Goal: Contribute content: Add original content to the website for others to see

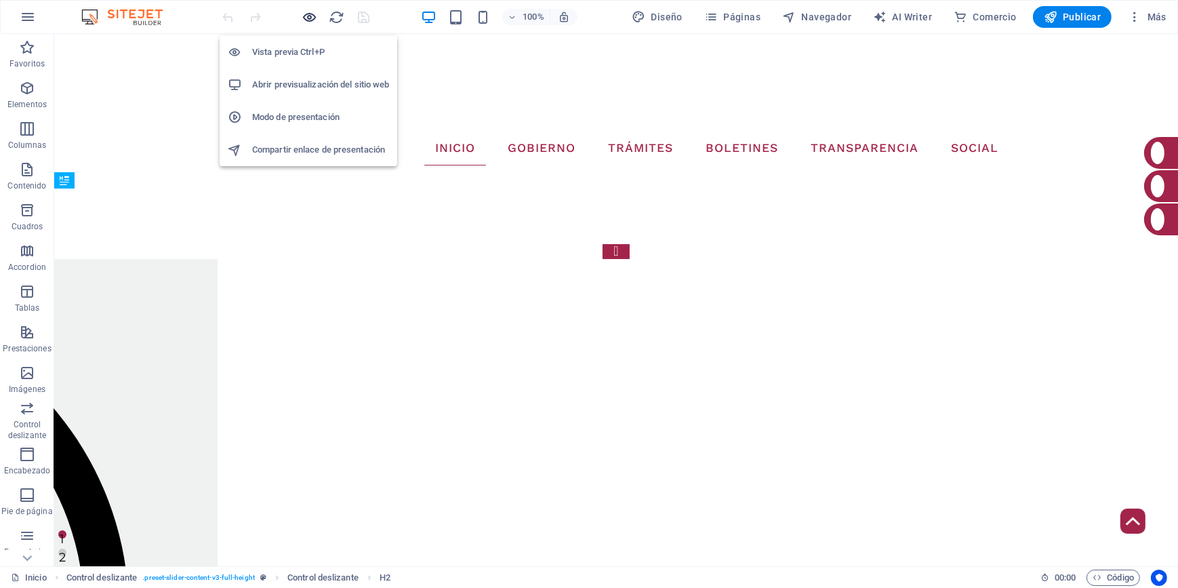
click at [312, 20] on icon "button" at bounding box center [310, 17] width 16 height 16
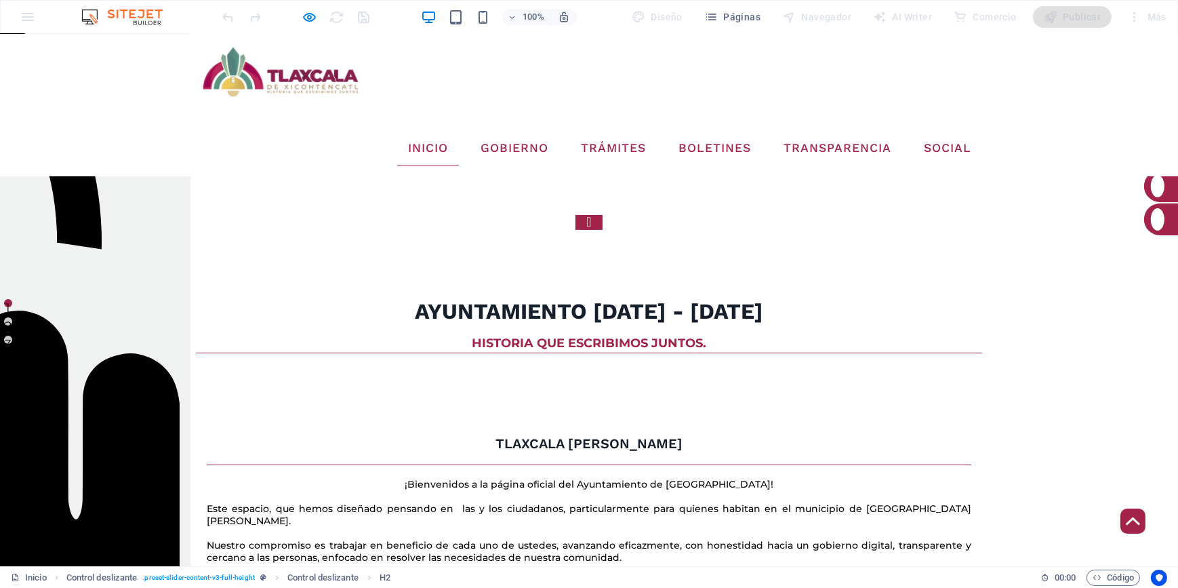
scroll to position [232, 0]
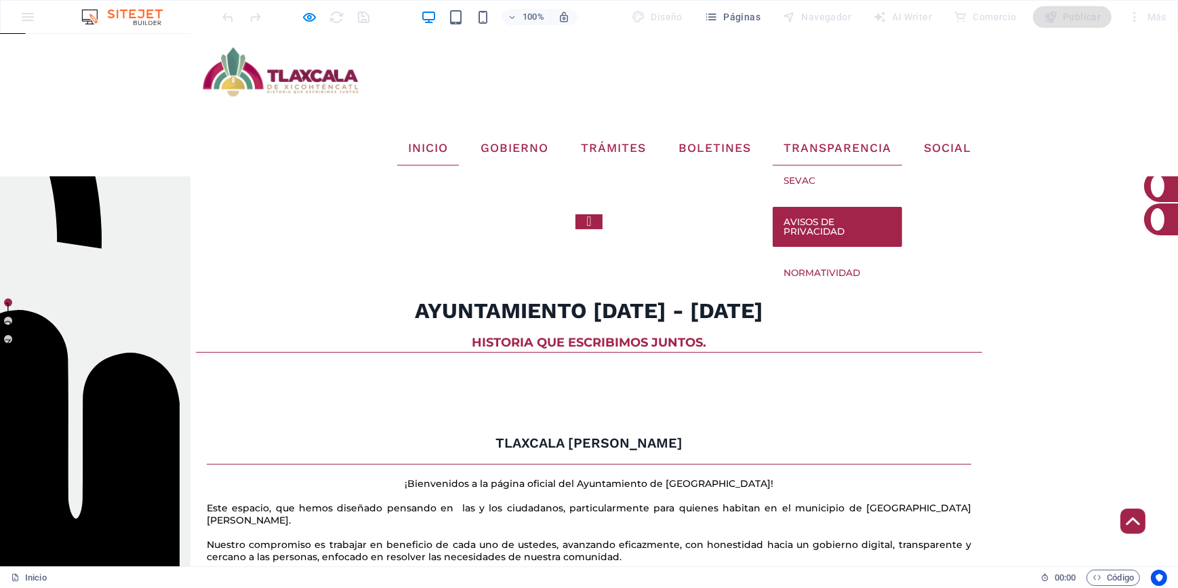
click at [823, 207] on link "Avisos de Privacidad" at bounding box center [837, 227] width 129 height 40
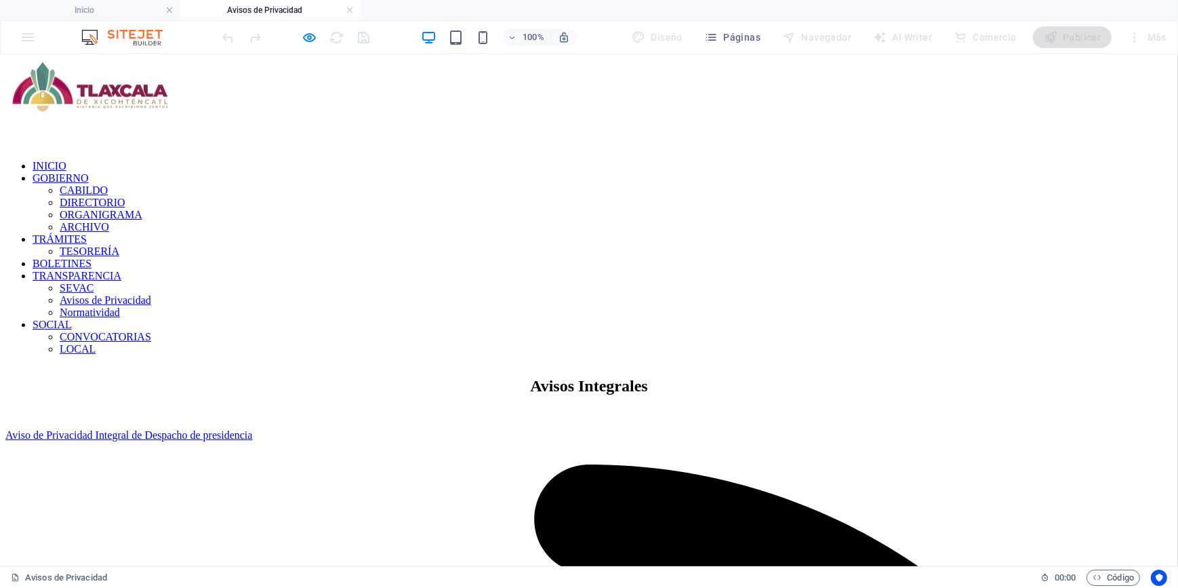
scroll to position [0, 0]
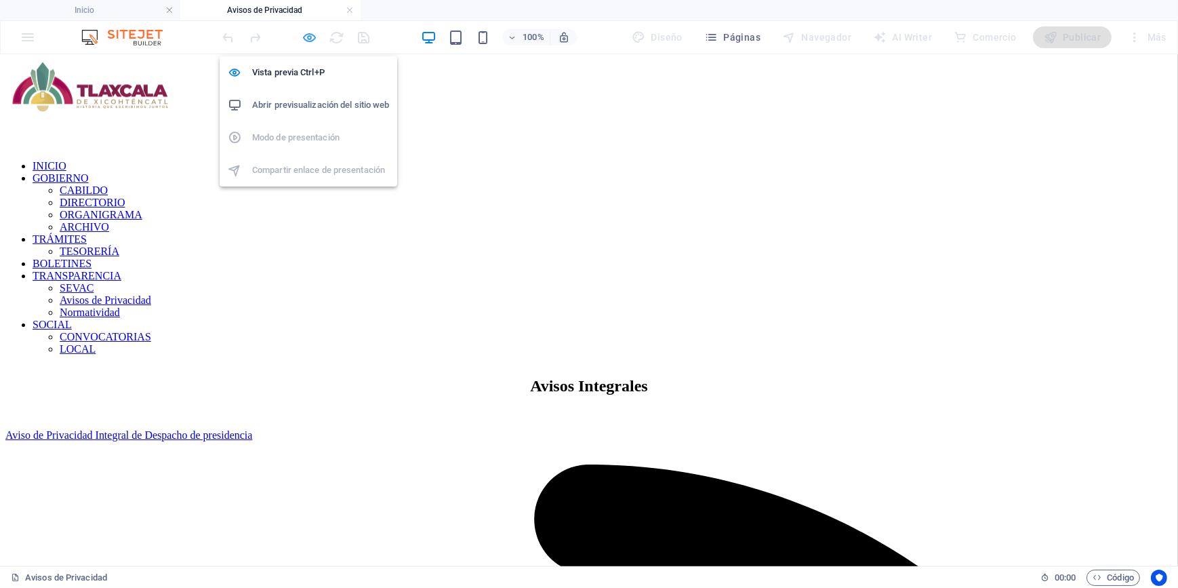
click at [308, 35] on icon "button" at bounding box center [310, 38] width 16 height 16
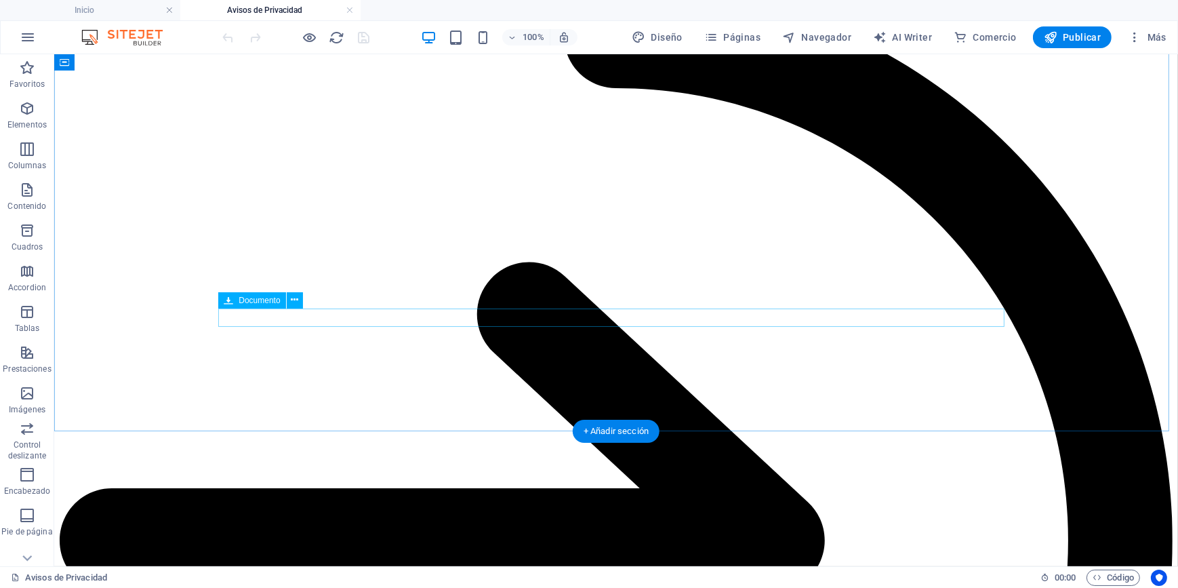
scroll to position [2834, 0]
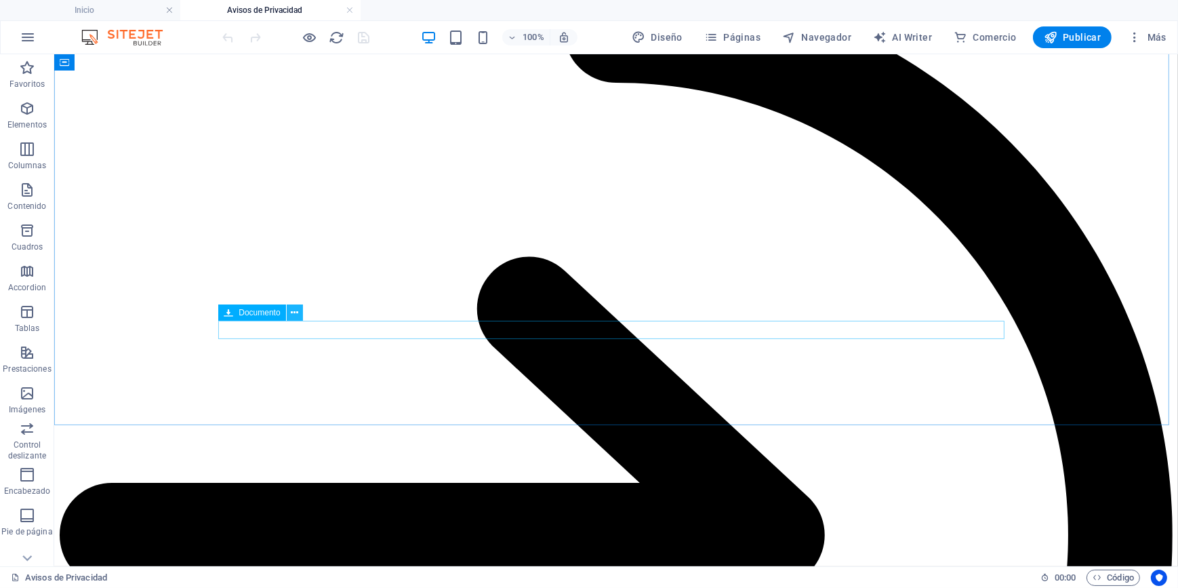
click at [294, 313] on icon at bounding box center [294, 313] width 7 height 14
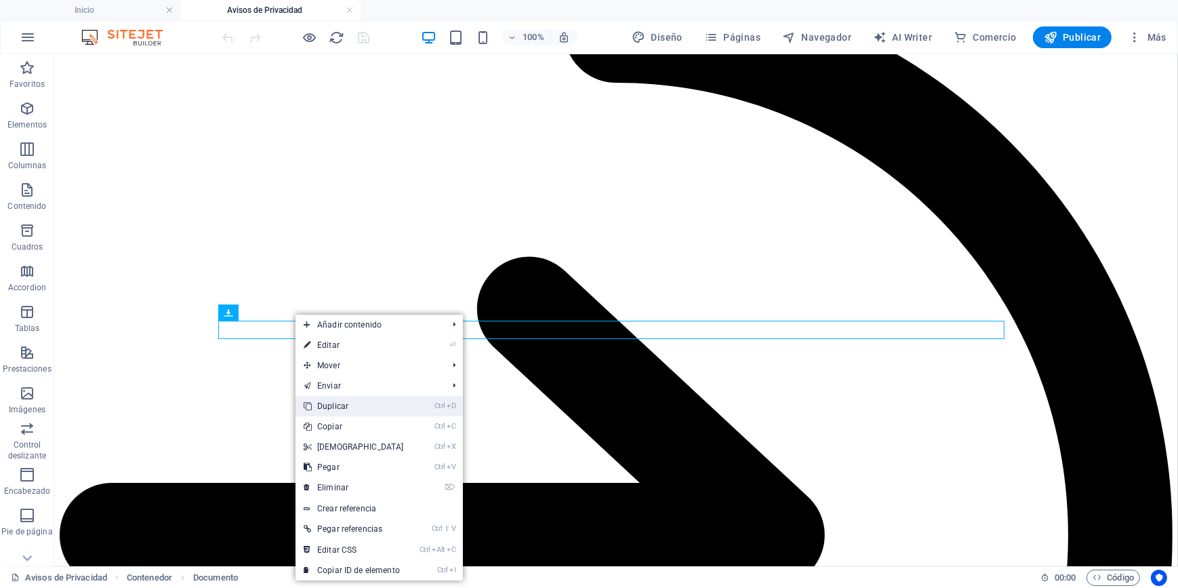
click at [346, 409] on link "Ctrl D Duplicar" at bounding box center [354, 406] width 117 height 20
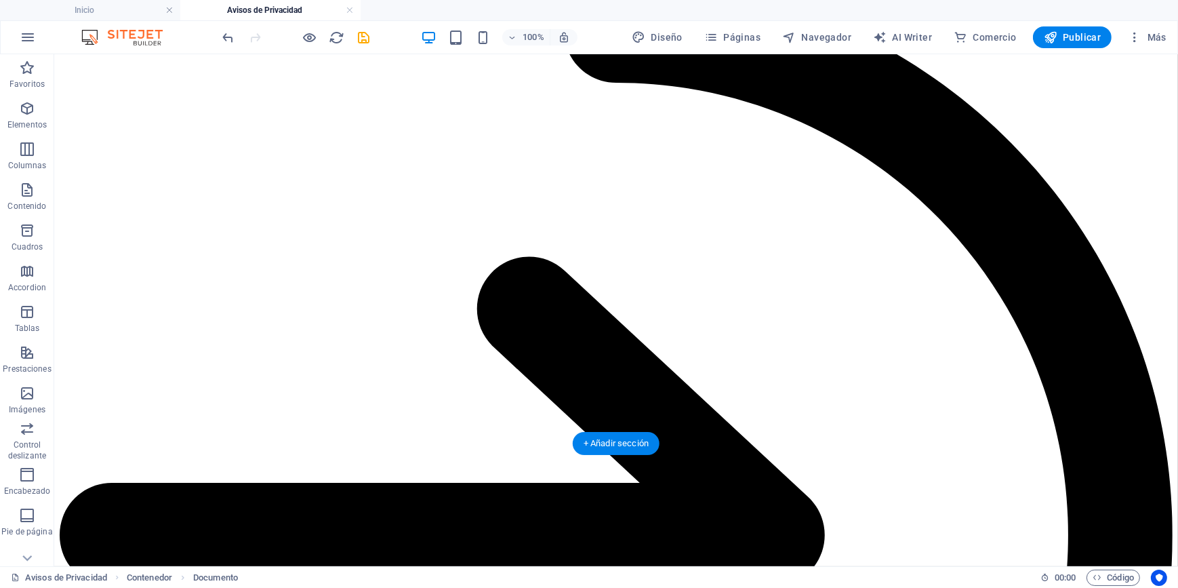
drag, startPoint x: 337, startPoint y: 344, endPoint x: 340, endPoint y: 371, distance: 27.3
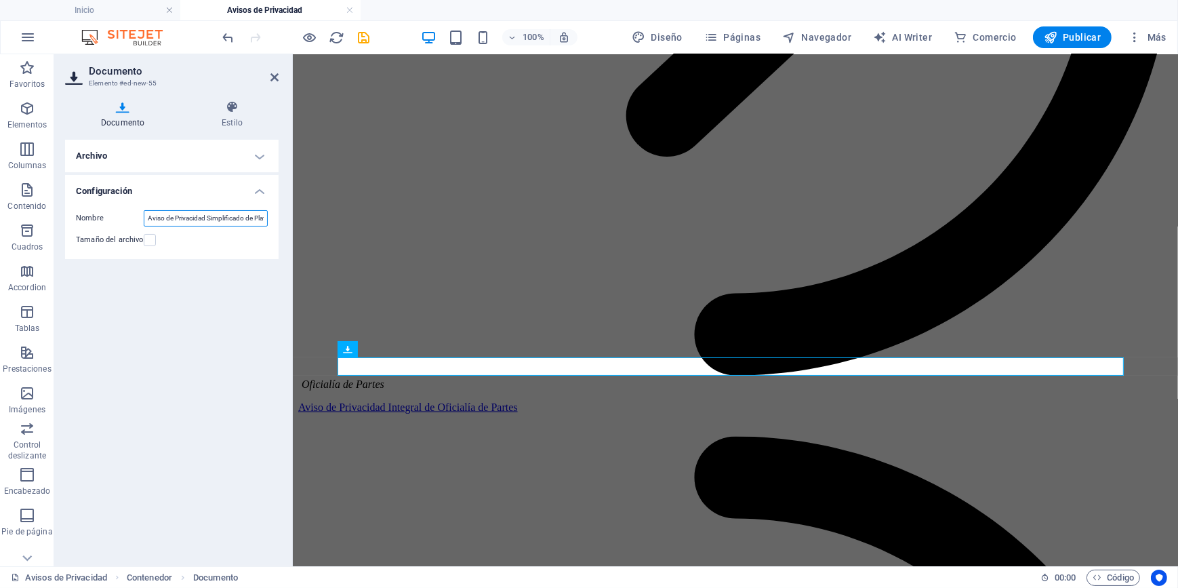
click at [157, 219] on input "Aviso de Privacidad Simplificado de Platicas Informativas o Capacitaciones" at bounding box center [206, 218] width 124 height 16
type input "A"
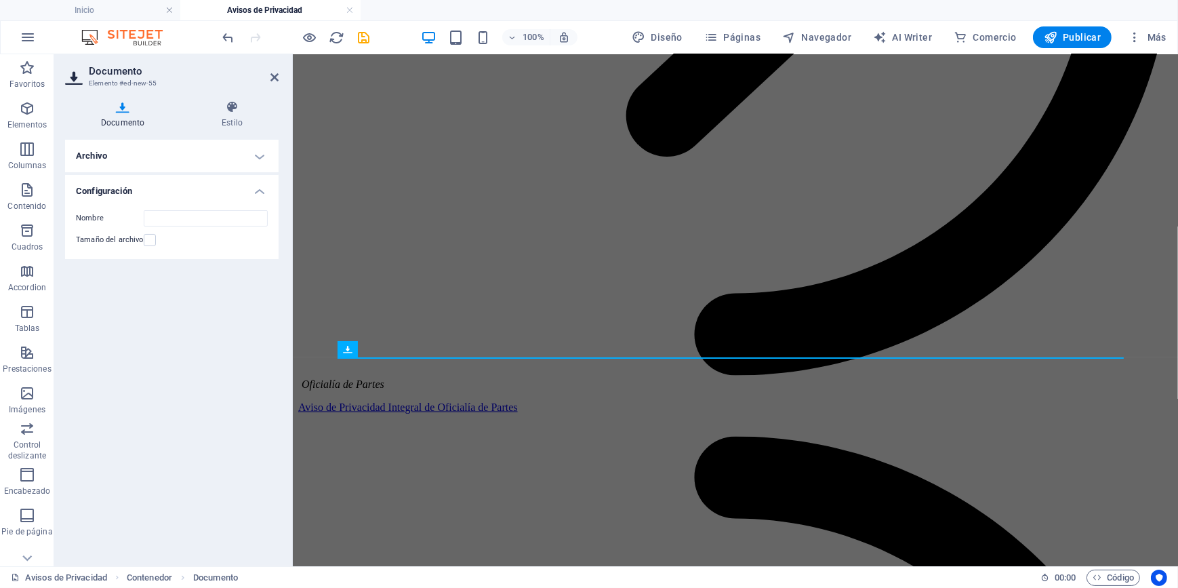
click at [170, 150] on h4 "Archivo" at bounding box center [172, 156] width 214 height 33
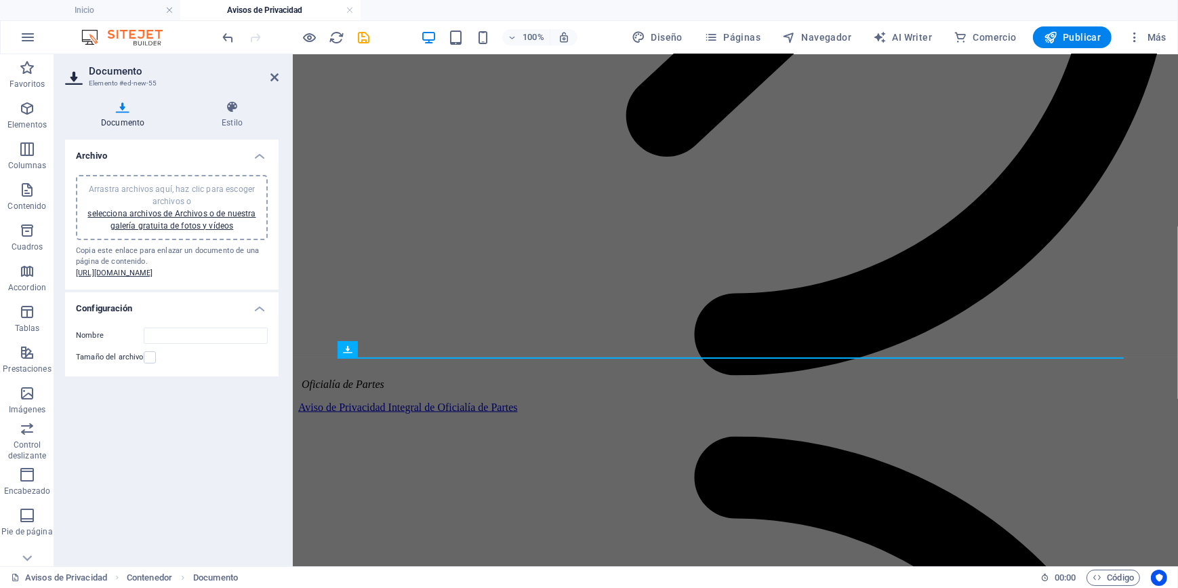
click at [174, 180] on div "Arrastra archivos aquí, haz clic para escoger archivos o selecciona archivos de…" at bounding box center [172, 207] width 192 height 65
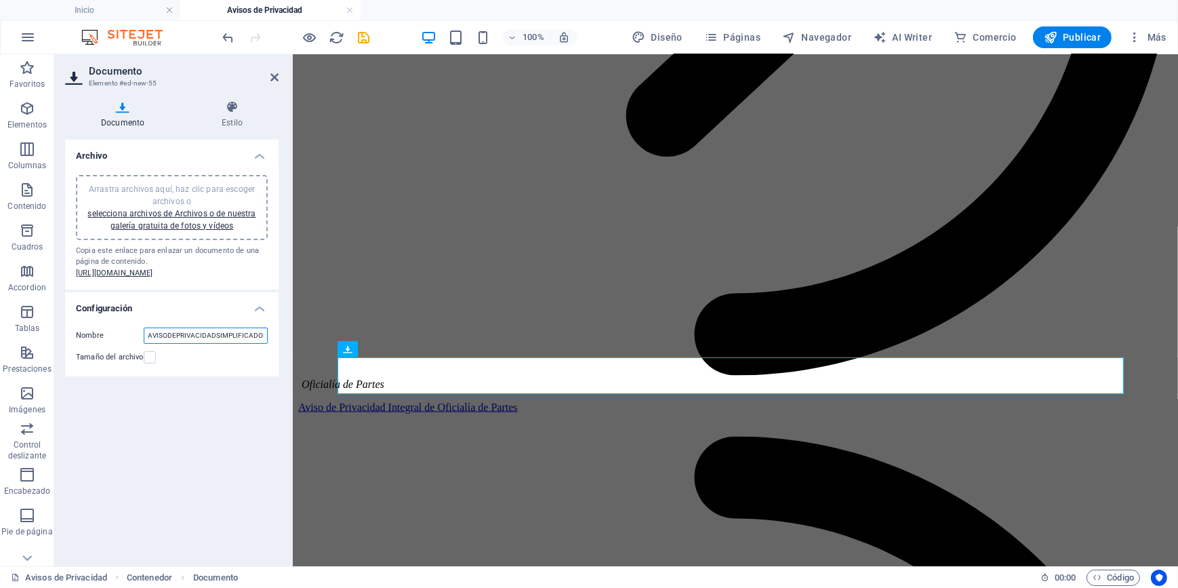
click at [152, 344] on input "AVISODEPRIVACIDADSIMPLIFICADODELJUZGADOMUNICIPALDELH.AYUNTAMIENTODETLAXCALA-[GE…" at bounding box center [206, 335] width 124 height 16
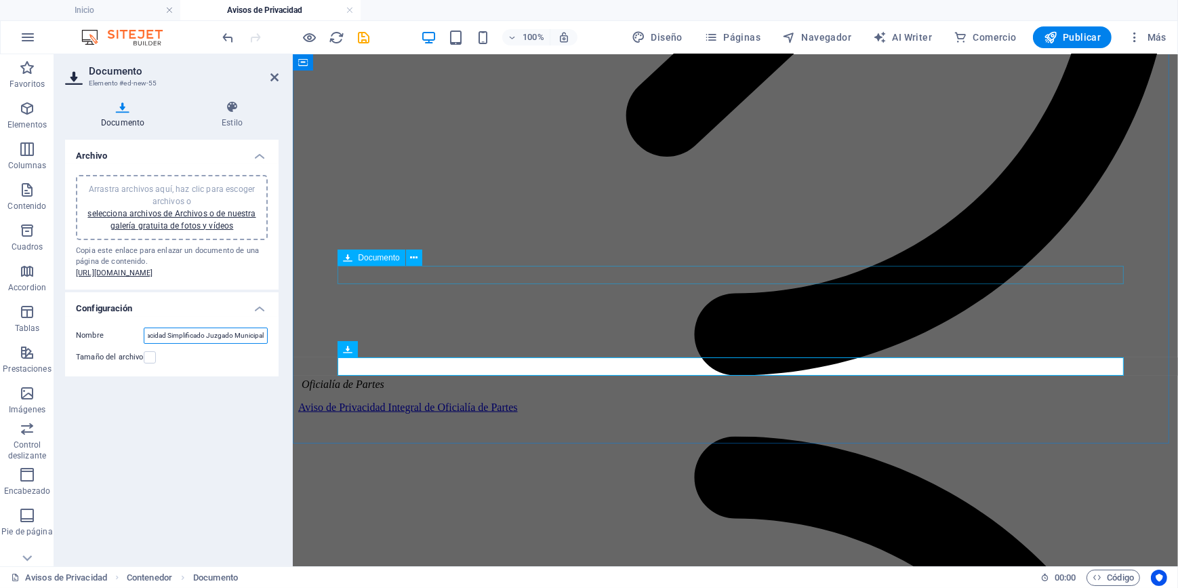
scroll to position [0, 41]
type input "Aviso de Privacidad Simplificado Juzgado Municipal"
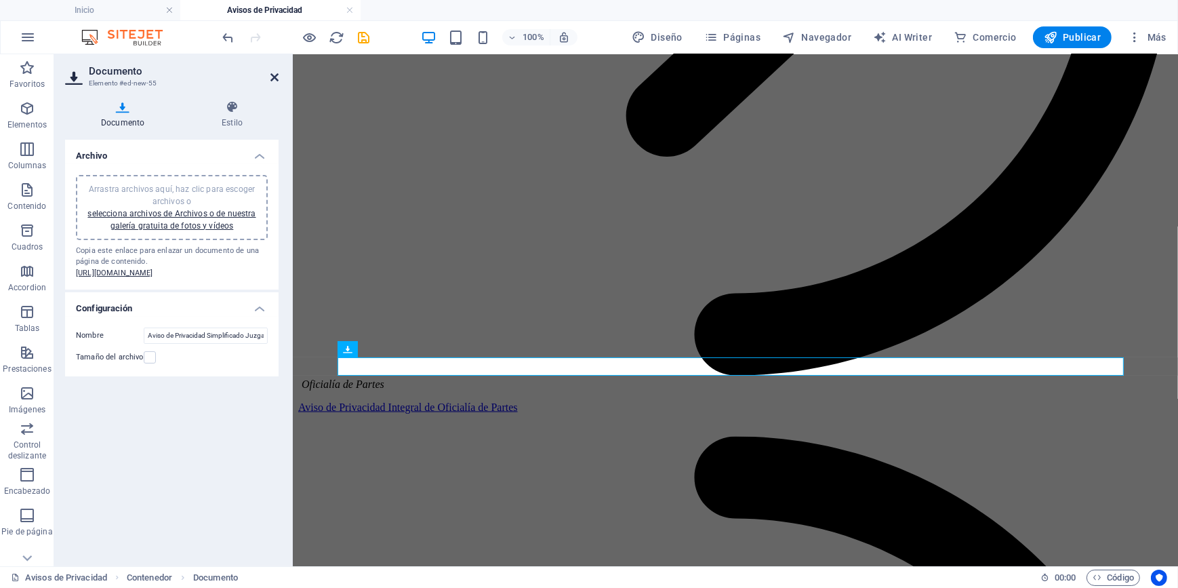
click at [274, 75] on icon at bounding box center [274, 77] width 8 height 11
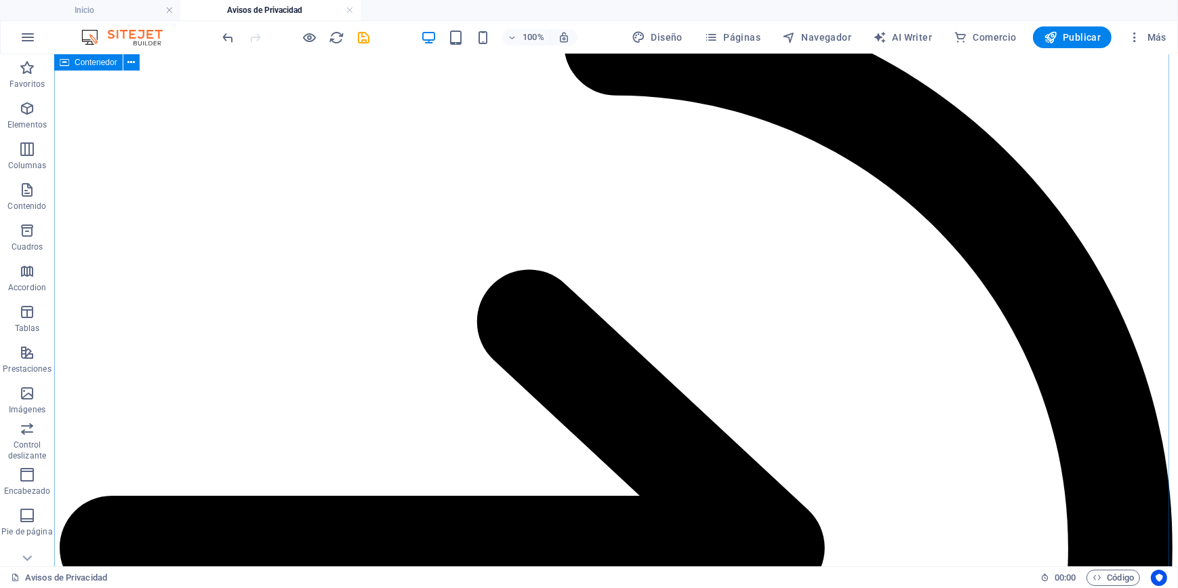
scroll to position [308, 0]
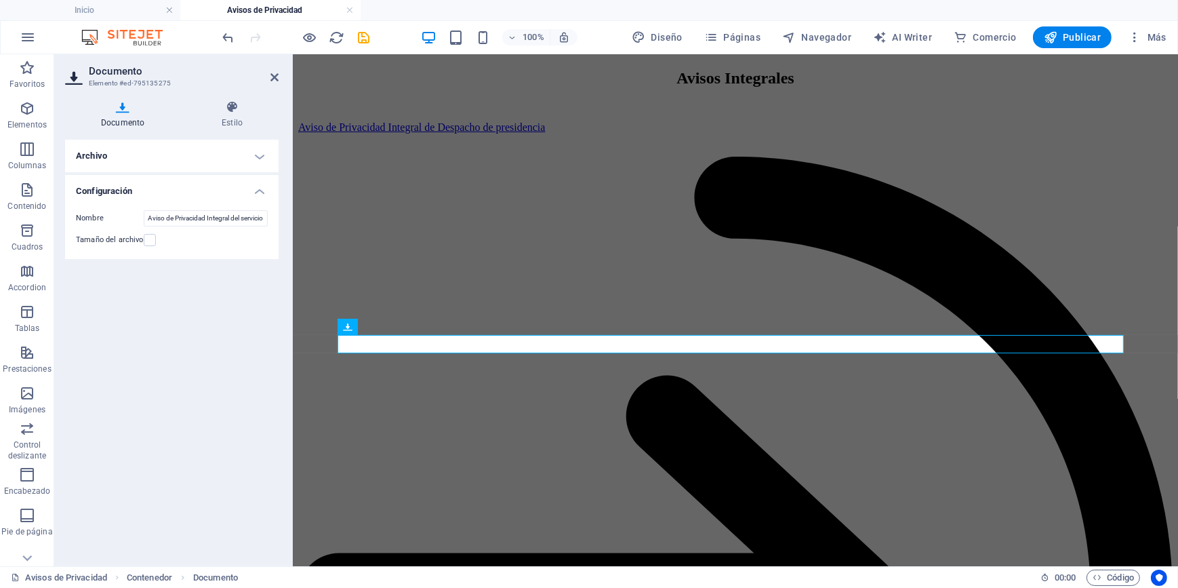
click at [144, 160] on h4 "Archivo" at bounding box center [172, 156] width 214 height 33
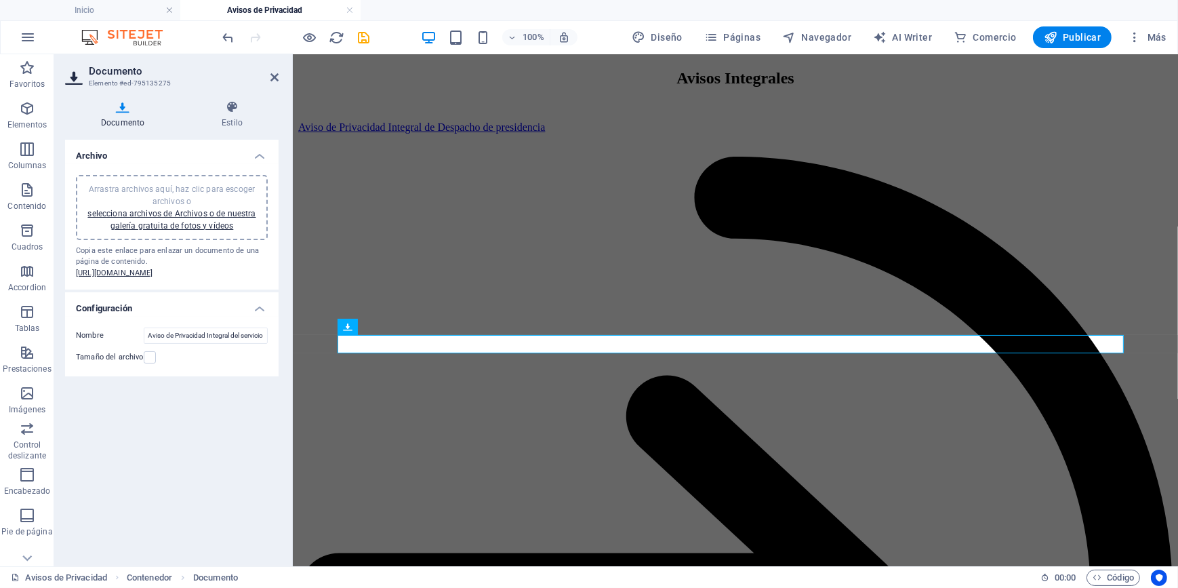
click at [169, 184] on span "Arrastra archivos aquí, haz clic para escoger archivos o selecciona archivos de…" at bounding box center [171, 207] width 168 height 46
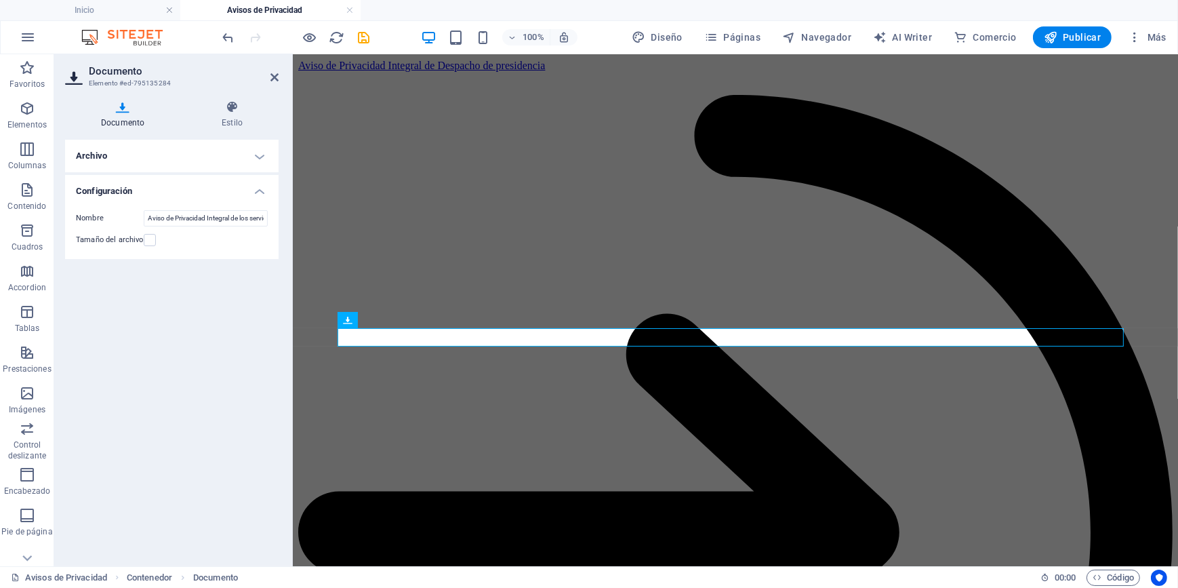
click at [210, 157] on h4 "Archivo" at bounding box center [172, 156] width 214 height 33
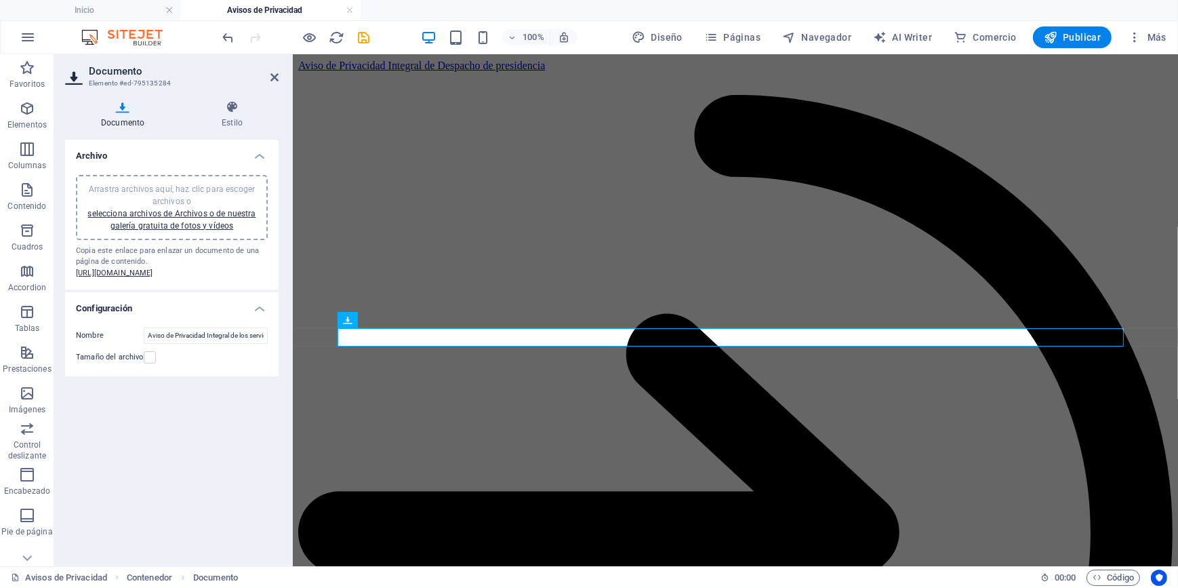
click at [169, 196] on span "Arrastra archivos aquí, haz clic para escoger archivos o selecciona archivos de…" at bounding box center [171, 207] width 168 height 46
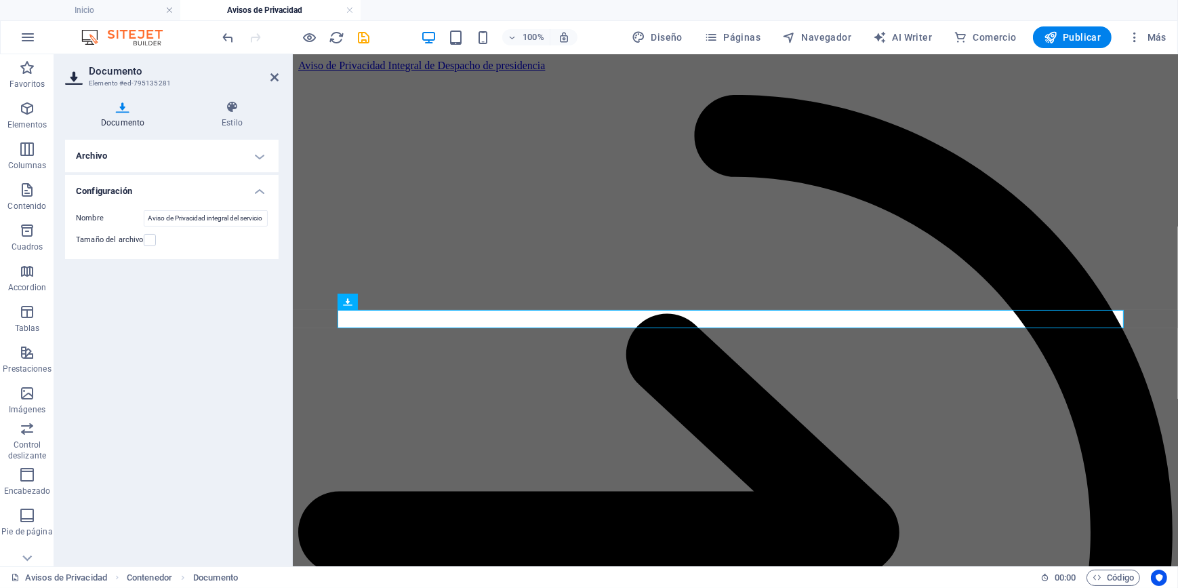
click at [153, 157] on h4 "Archivo" at bounding box center [172, 156] width 214 height 33
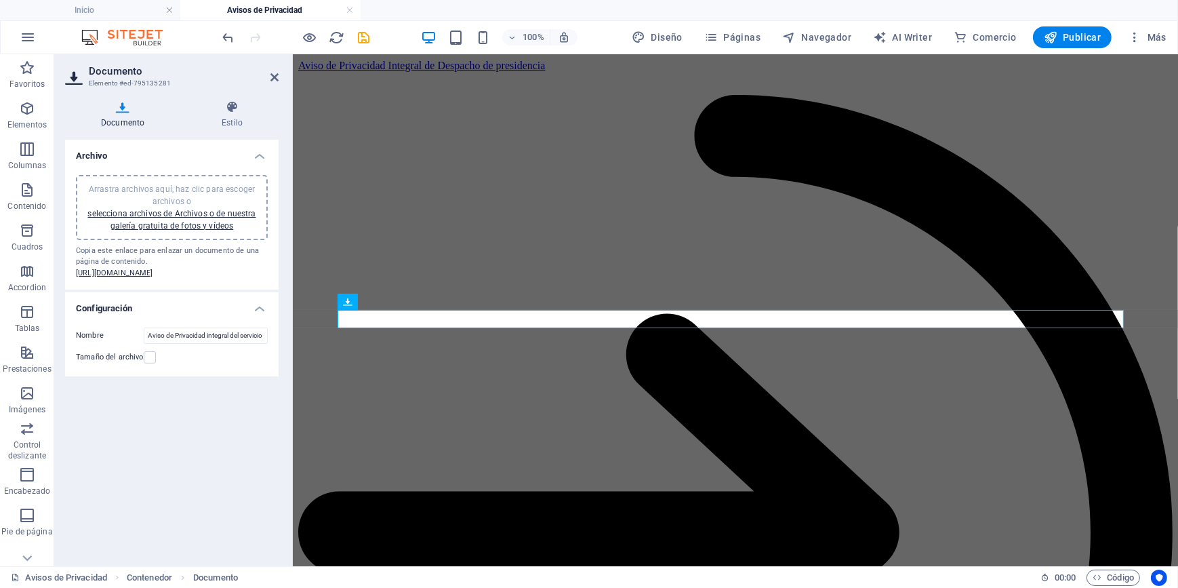
click at [159, 186] on span "Arrastra archivos aquí, haz clic para escoger archivos o selecciona archivos de…" at bounding box center [171, 207] width 168 height 46
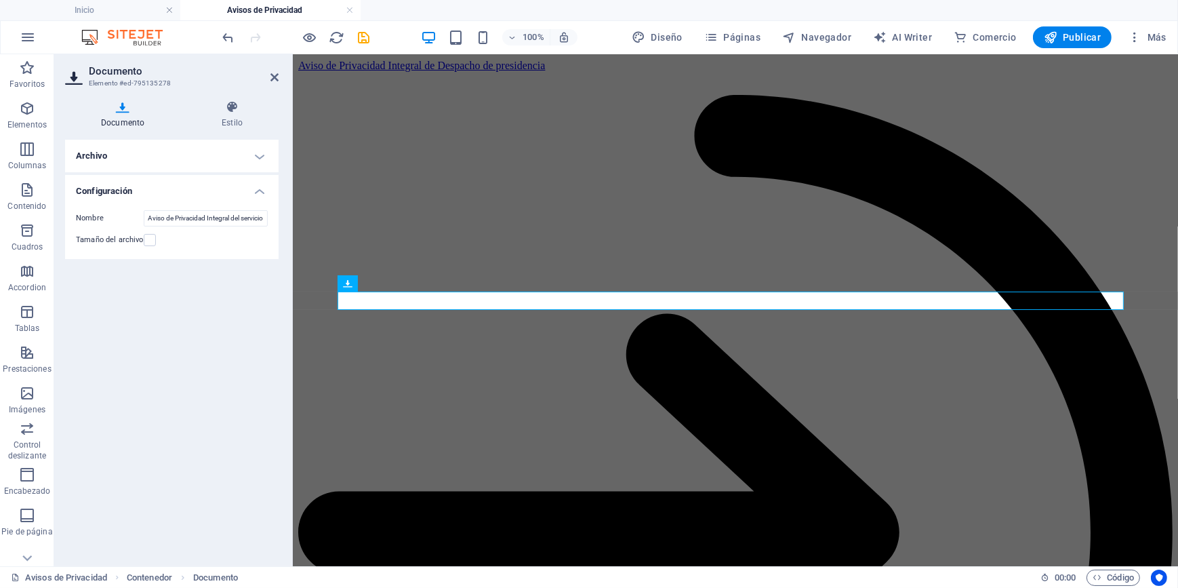
click at [186, 153] on h4 "Archivo" at bounding box center [172, 156] width 214 height 33
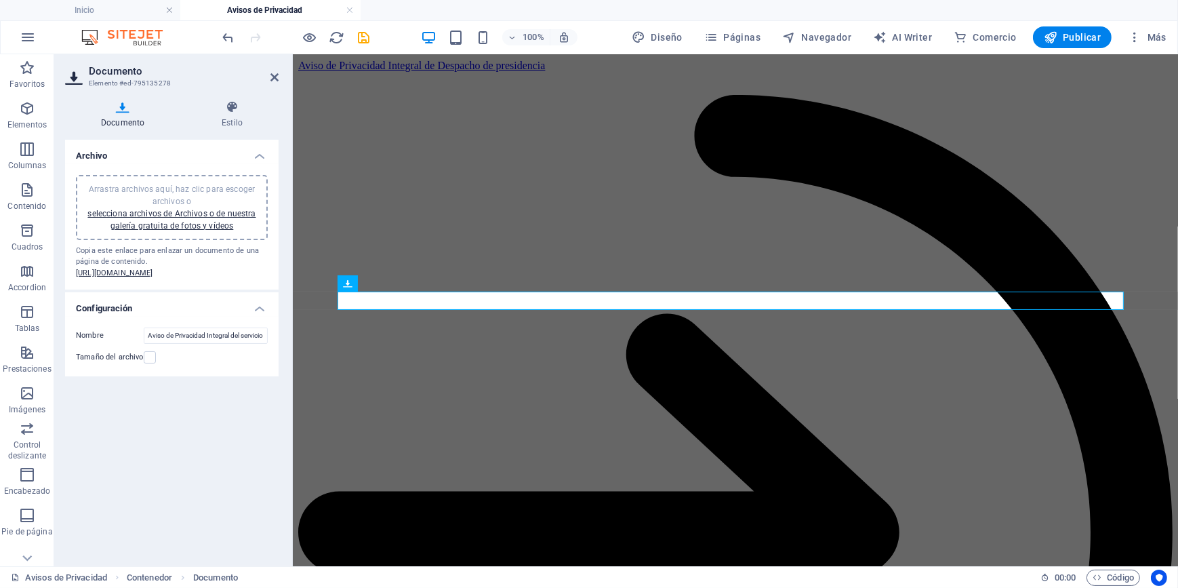
click at [172, 190] on span "Arrastra archivos aquí, haz clic para escoger archivos o selecciona archivos de…" at bounding box center [171, 207] width 168 height 46
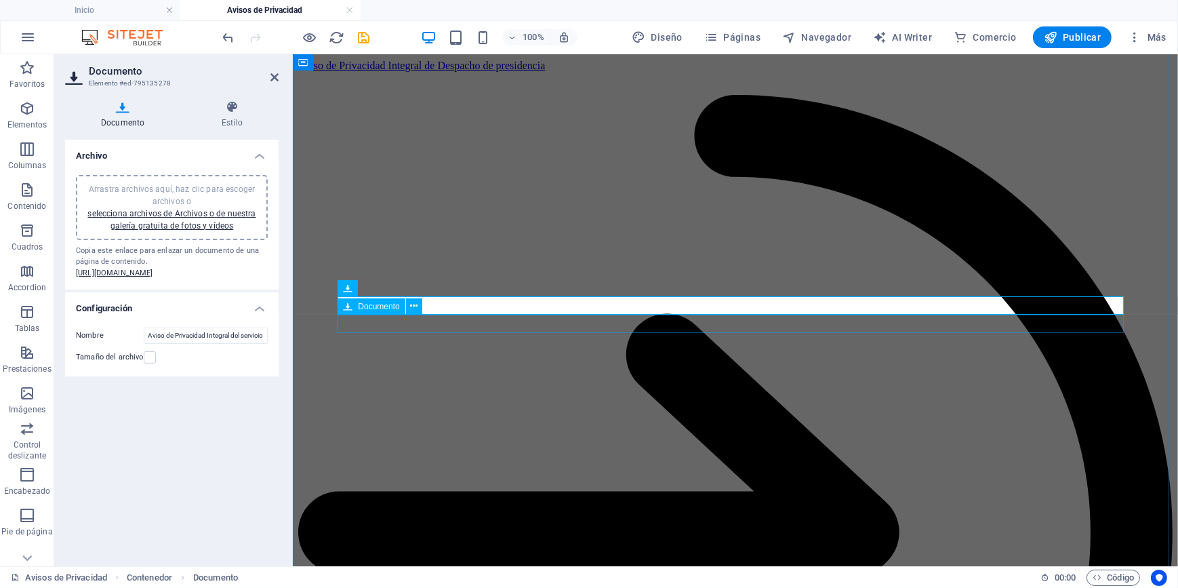
scroll to position [308, 0]
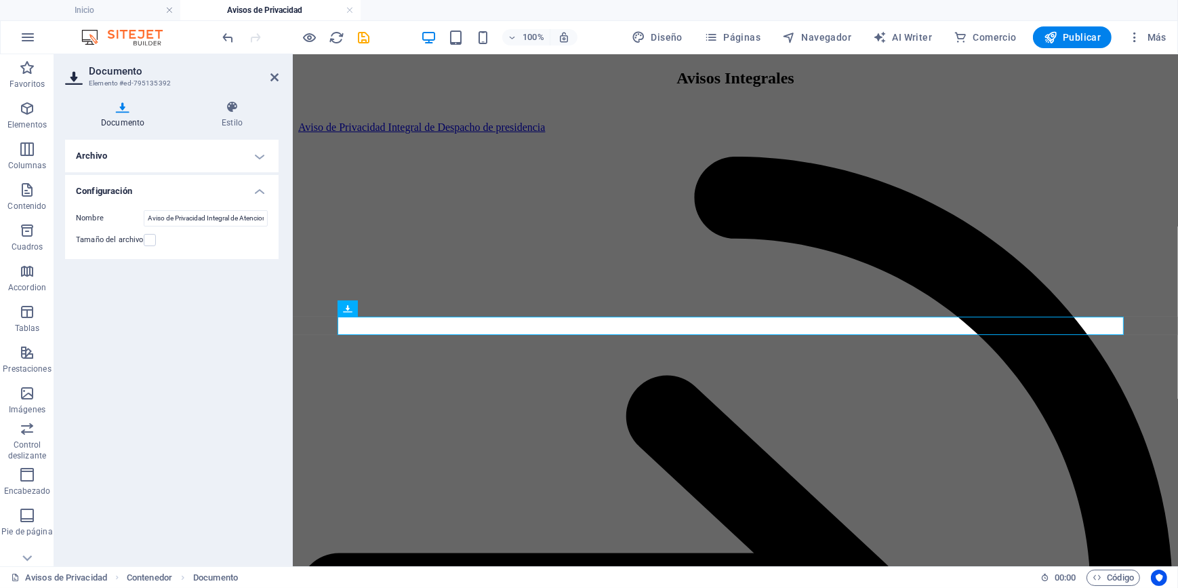
click at [192, 159] on h4 "Archivo" at bounding box center [172, 156] width 214 height 33
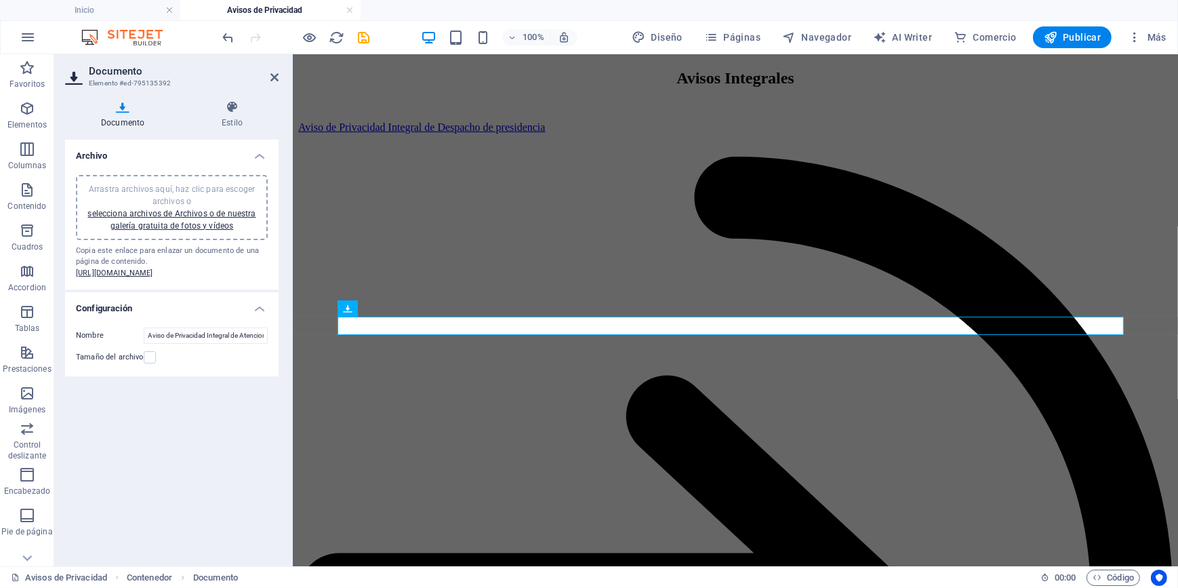
click at [180, 184] on span "Arrastra archivos aquí, haz clic para escoger archivos o selecciona archivos de…" at bounding box center [171, 207] width 168 height 46
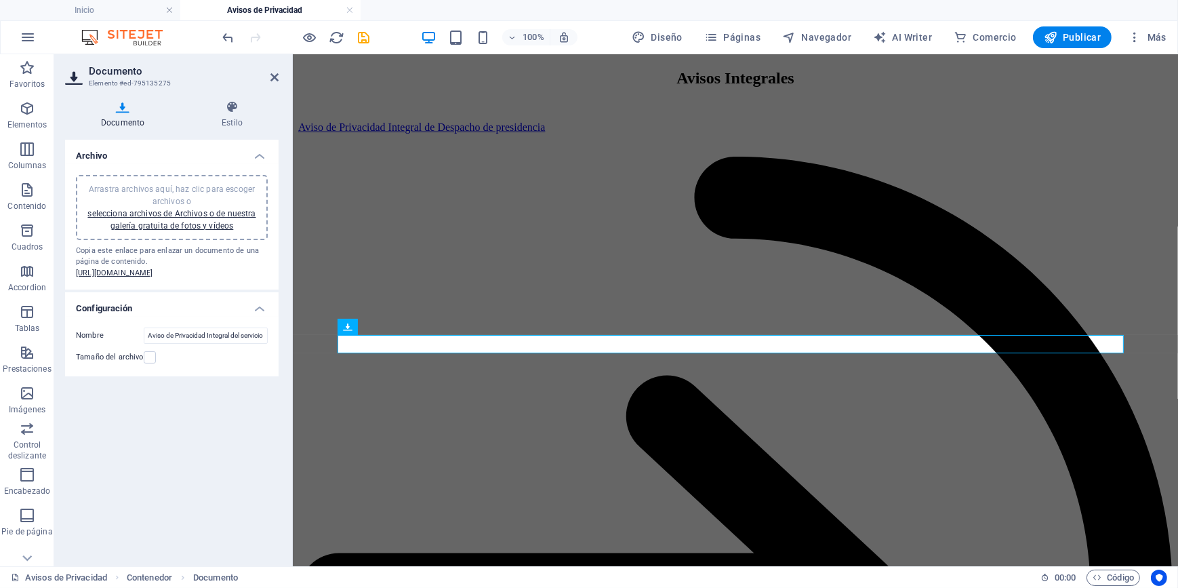
click at [161, 188] on span "Arrastra archivos aquí, haz clic para escoger archivos o selecciona archivos de…" at bounding box center [171, 207] width 168 height 46
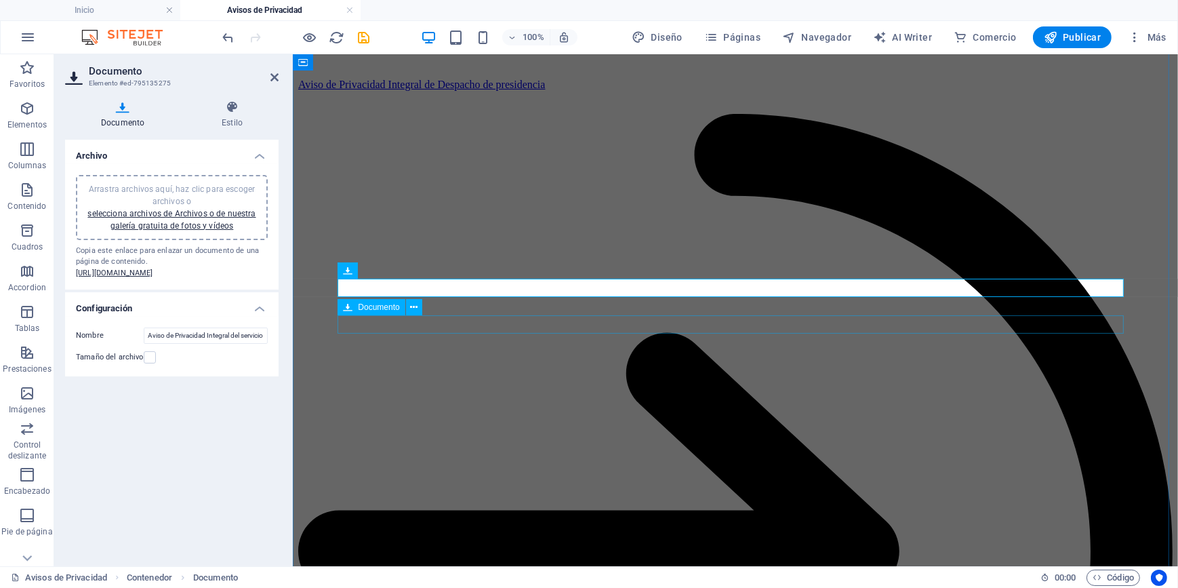
scroll to position [369, 0]
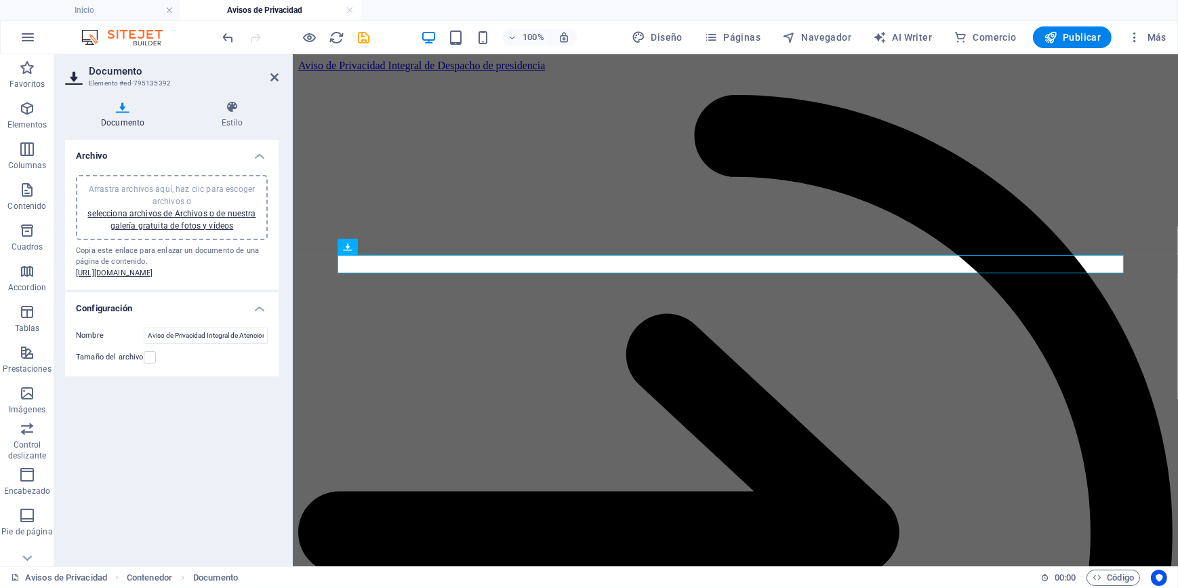
click at [169, 188] on span "Arrastra archivos aquí, haz clic para escoger archivos o selecciona archivos de…" at bounding box center [171, 207] width 168 height 46
click at [179, 188] on span "Arrastra archivos aquí, haz clic para escoger archivos o selecciona archivos de…" at bounding box center [171, 207] width 168 height 46
click at [169, 187] on span "Arrastra archivos aquí, haz clic para escoger archivos o selecciona archivos de…" at bounding box center [171, 207] width 168 height 46
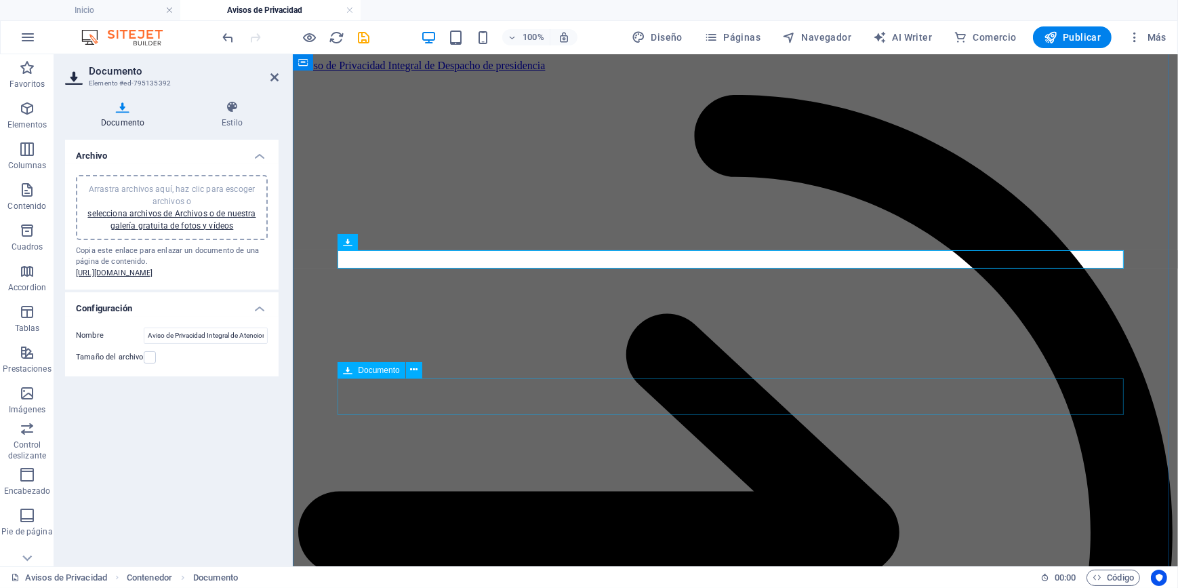
scroll to position [431, 0]
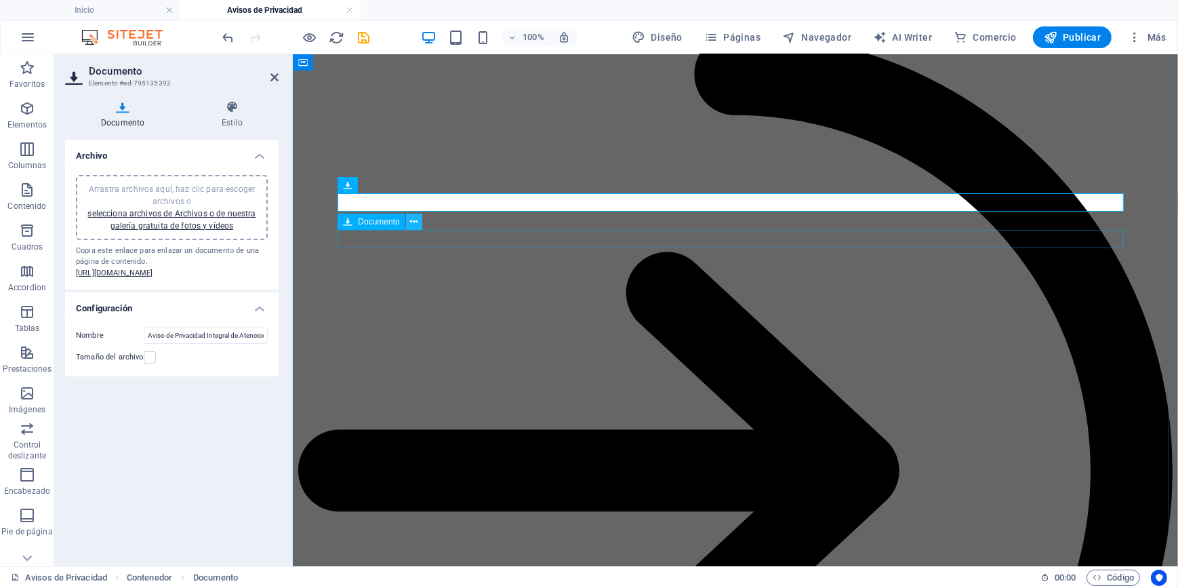
click at [417, 224] on icon at bounding box center [413, 222] width 7 height 14
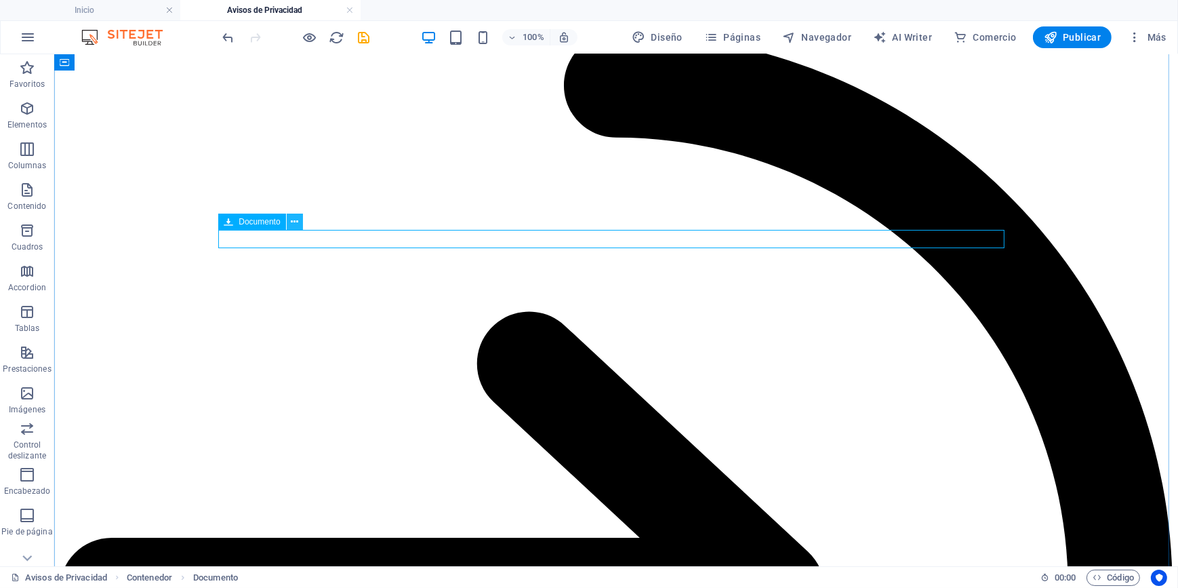
click at [294, 222] on icon at bounding box center [294, 222] width 7 height 14
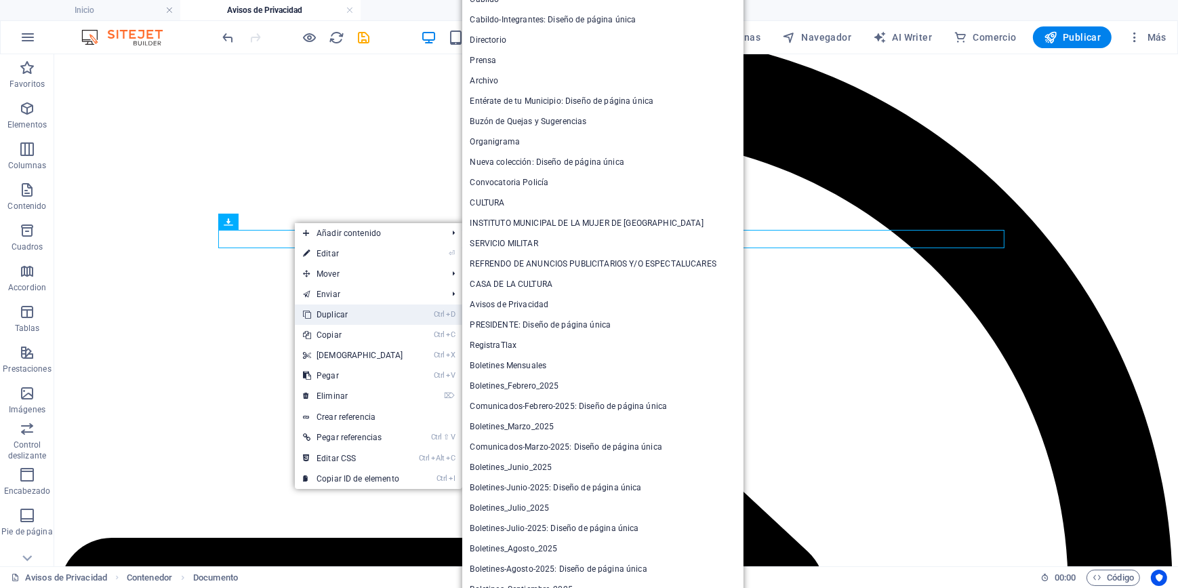
click at [348, 312] on link "Ctrl D Duplicar" at bounding box center [353, 314] width 117 height 20
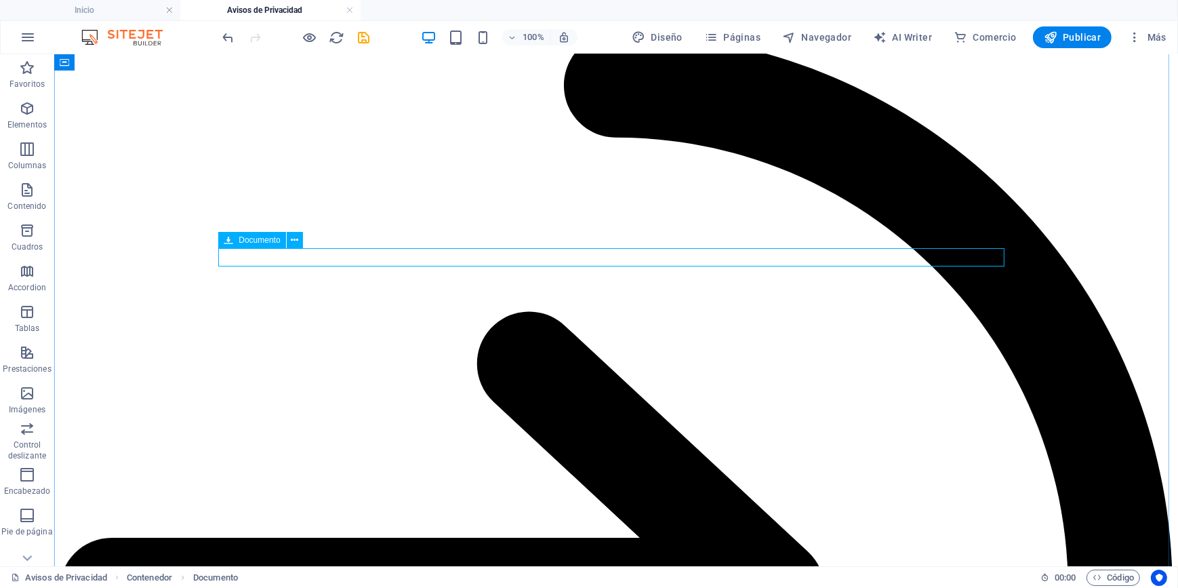
drag, startPoint x: 291, startPoint y: 258, endPoint x: 65, endPoint y: 258, distance: 226.4
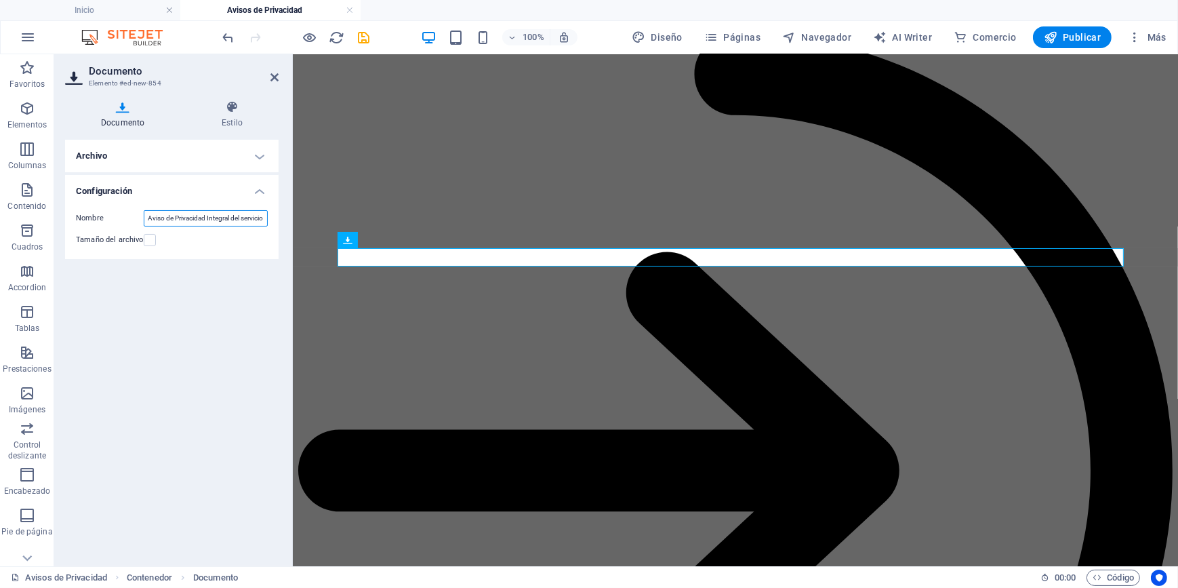
click at [155, 217] on input "Aviso de Privacidad Integral del servicio de terapia fisica de la Unidad Básica…" at bounding box center [206, 218] width 124 height 16
type input "A"
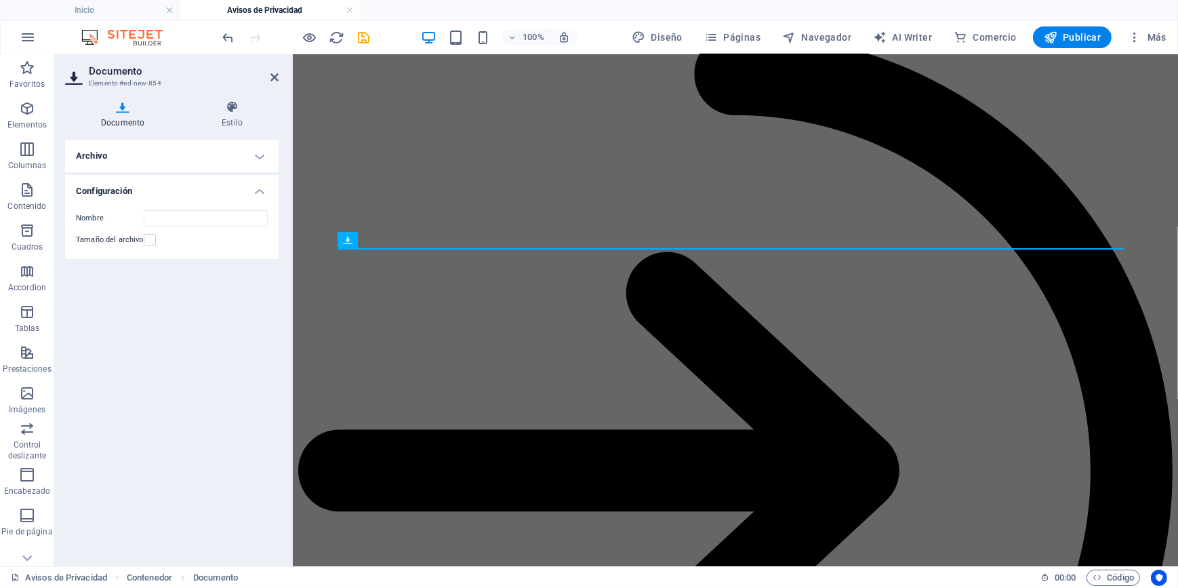
click at [125, 157] on h4 "Archivo" at bounding box center [172, 156] width 214 height 33
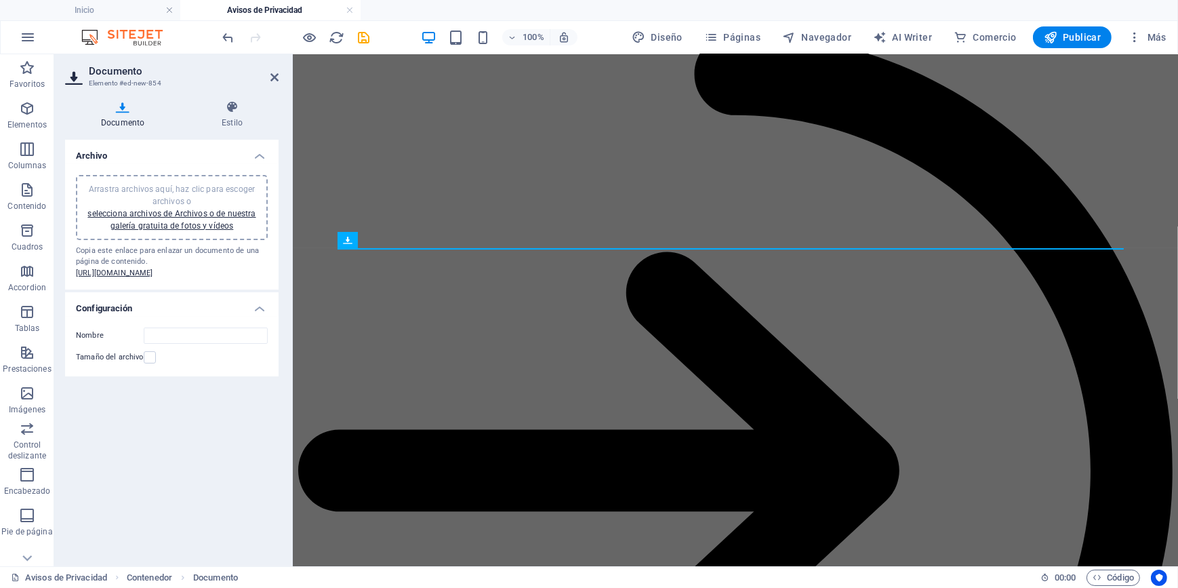
click at [174, 189] on span "Arrastra archivos aquí, haz clic para escoger archivos o selecciona archivos de…" at bounding box center [171, 207] width 168 height 46
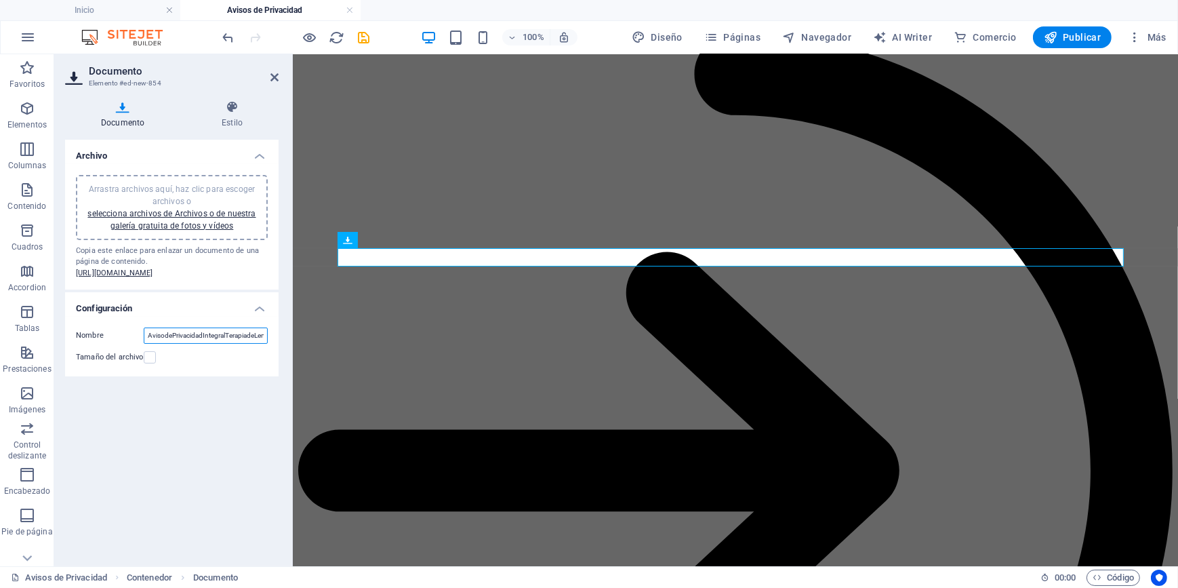
click at [163, 344] on input "AvisodePrivacidadIntegralTerapiadeLenguaje-_vTQ-Vd2_azNodwm4k9uvw.pdf" at bounding box center [206, 335] width 124 height 16
type input "Aviso de Privacidad Integral de Terapia de Lenguaje"
click at [274, 73] on icon at bounding box center [274, 77] width 8 height 11
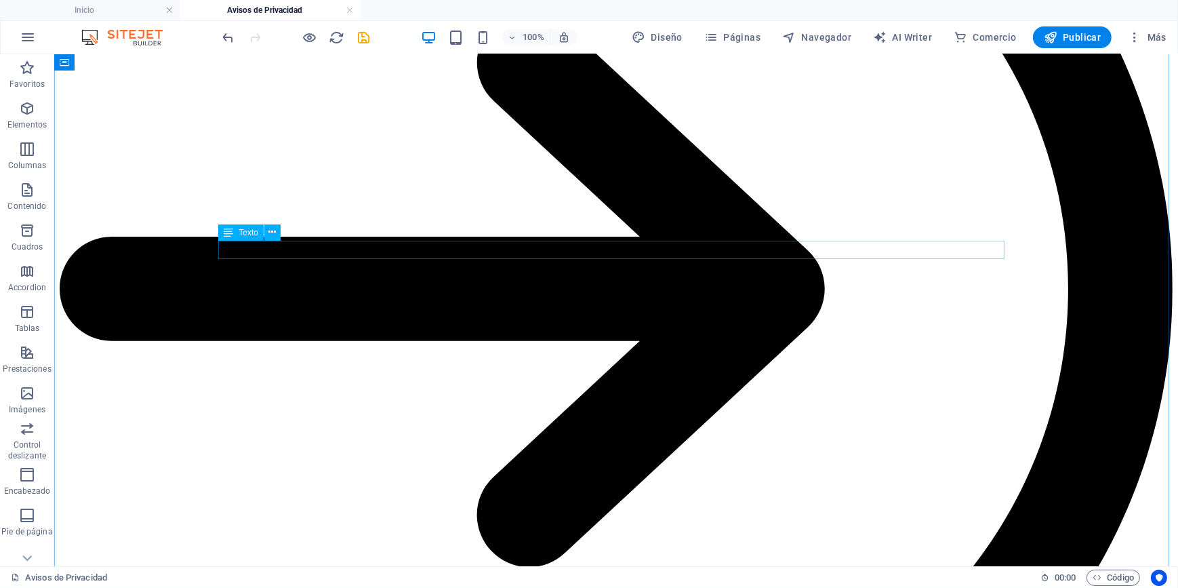
scroll to position [739, 0]
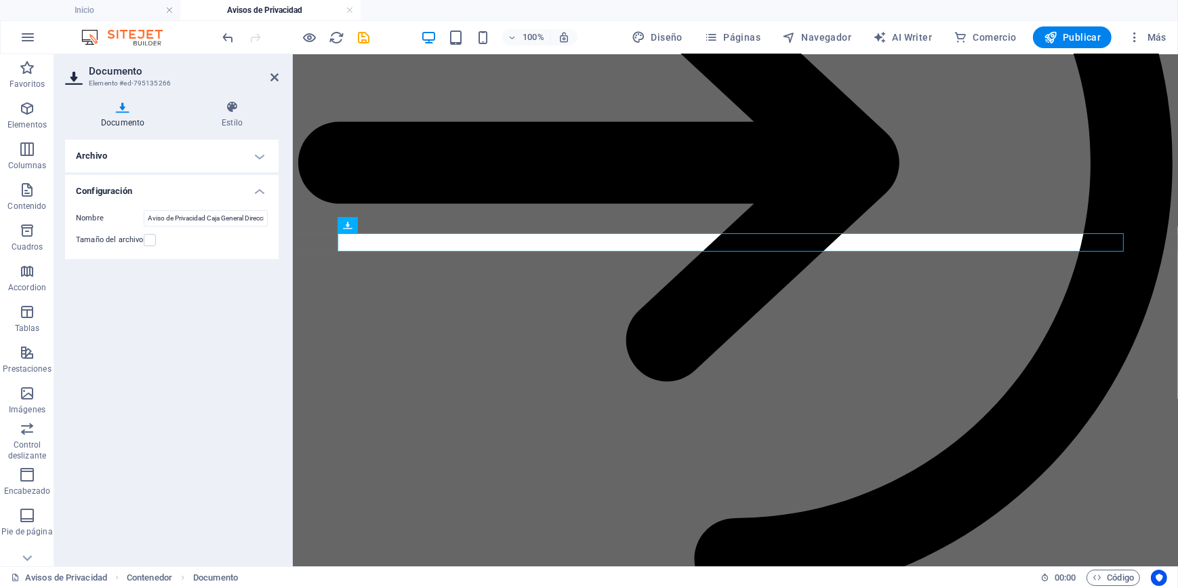
click at [163, 155] on h4 "Archivo" at bounding box center [172, 156] width 214 height 33
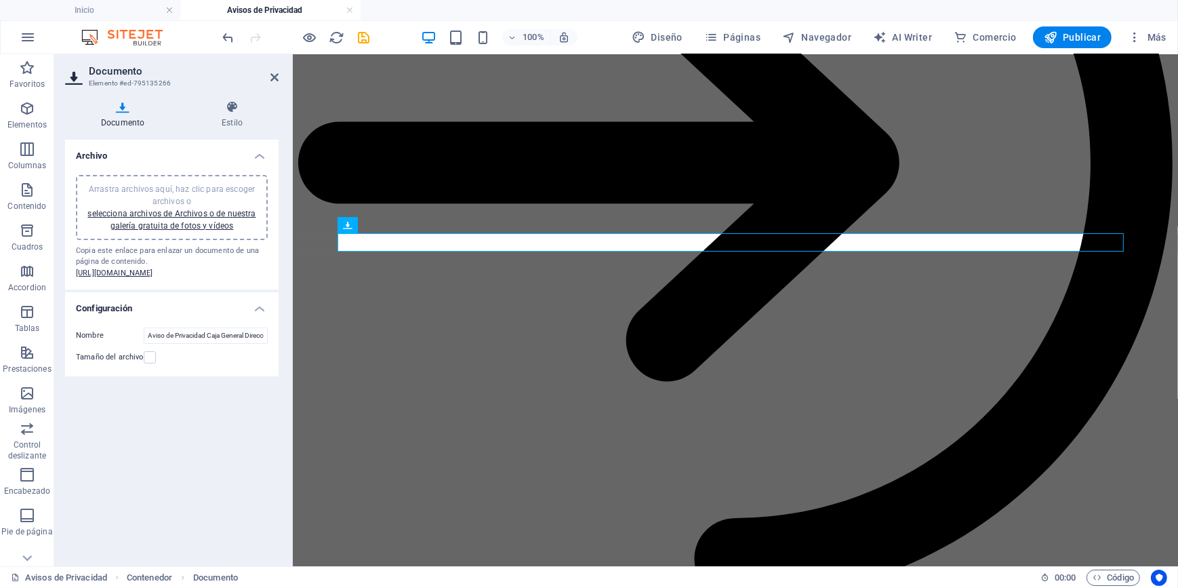
click at [166, 190] on span "Arrastra archivos aquí, haz clic para escoger archivos o selecciona archivos de…" at bounding box center [171, 207] width 168 height 46
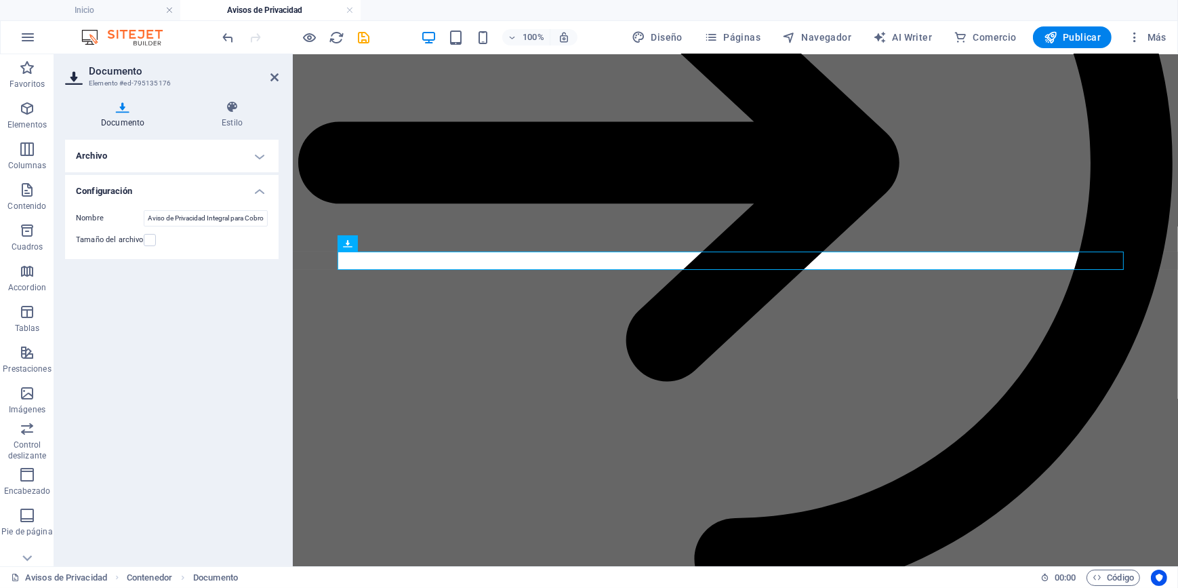
click at [108, 153] on h4 "Archivo" at bounding box center [172, 156] width 214 height 33
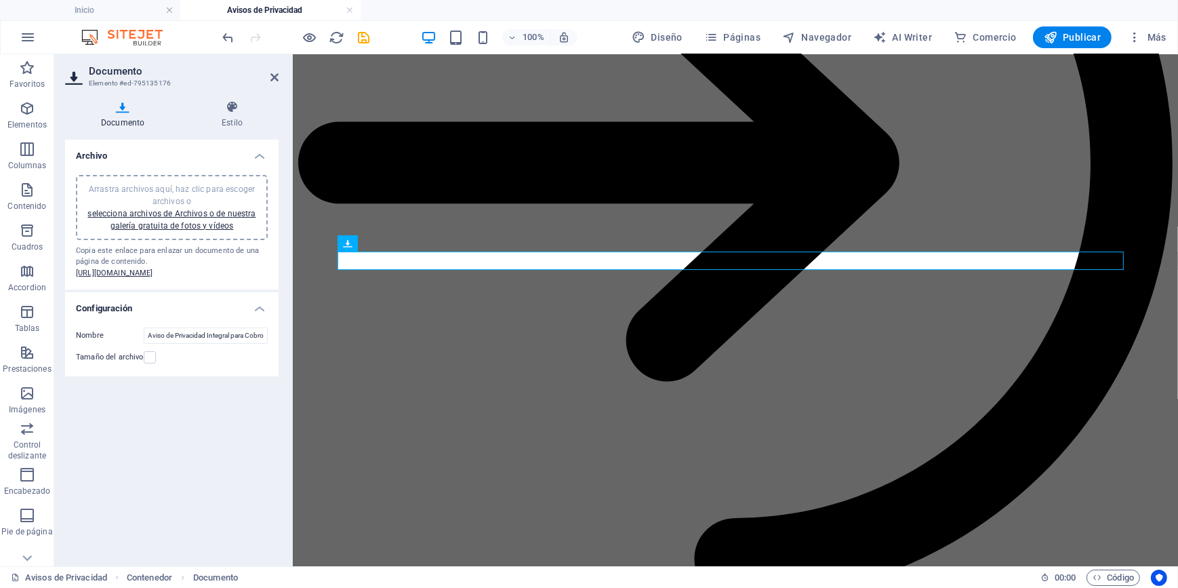
click at [162, 186] on span "Arrastra archivos aquí, haz clic para escoger archivos o selecciona archivos de…" at bounding box center [171, 207] width 168 height 46
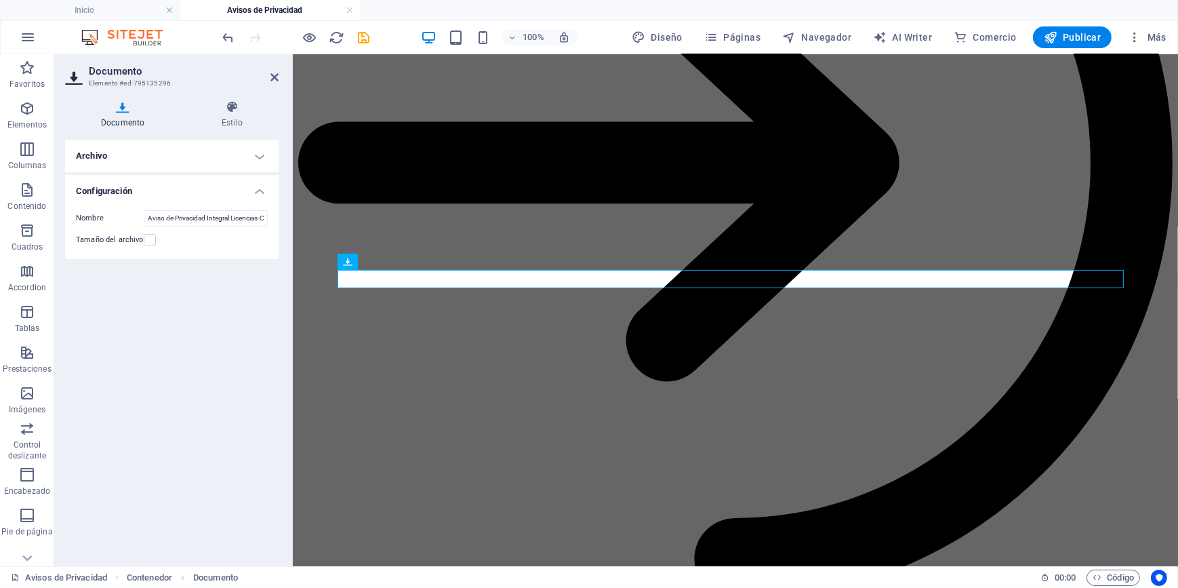
click at [148, 161] on h4 "Archivo" at bounding box center [172, 156] width 214 height 33
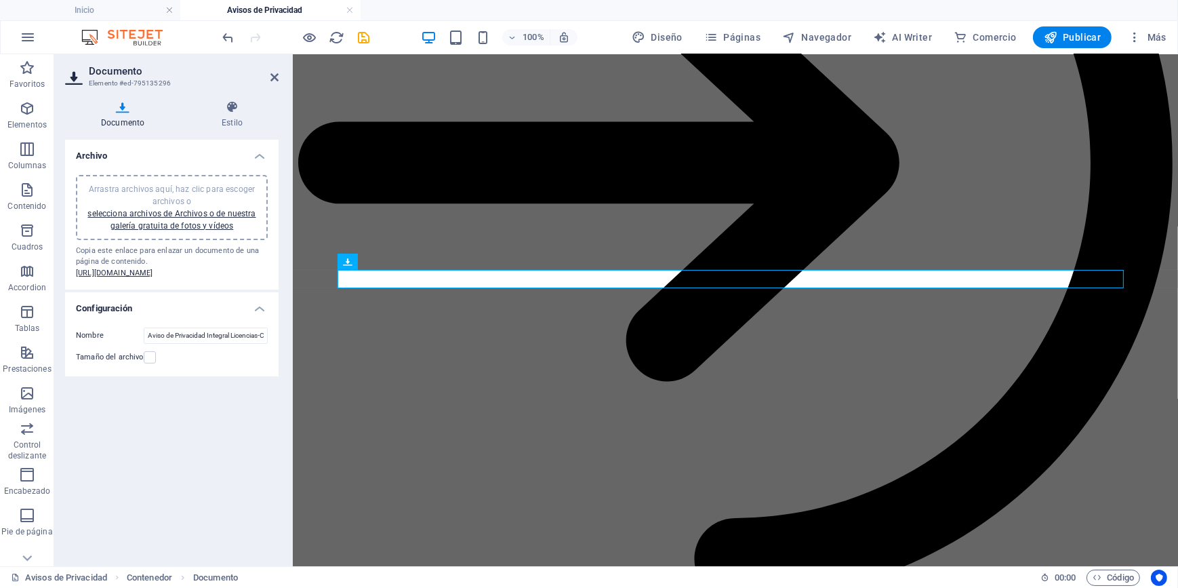
click at [171, 190] on span "Arrastra archivos aquí, haz clic para escoger archivos o selecciona archivos de…" at bounding box center [171, 207] width 168 height 46
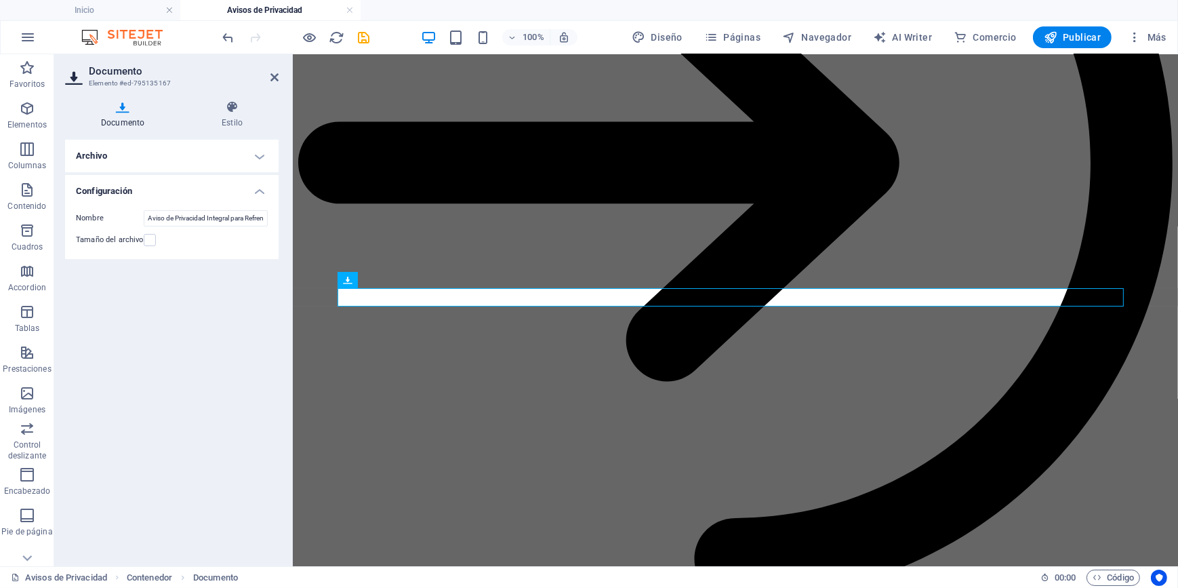
click at [138, 152] on h4 "Archivo" at bounding box center [172, 156] width 214 height 33
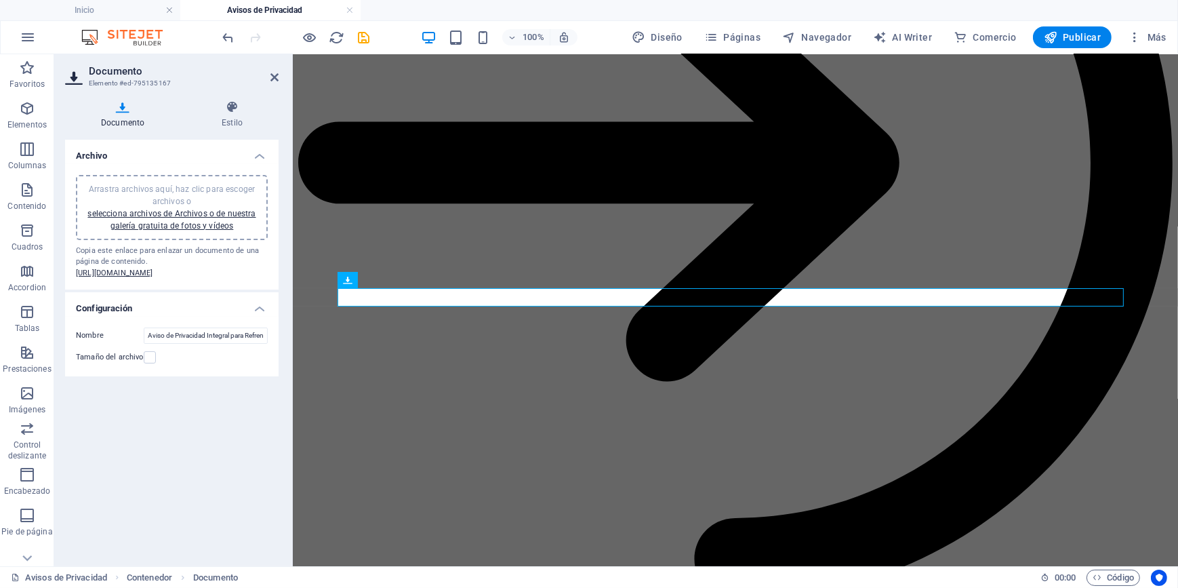
click at [169, 192] on span "Arrastra archivos aquí, haz clic para escoger archivos o selecciona archivos de…" at bounding box center [171, 207] width 168 height 46
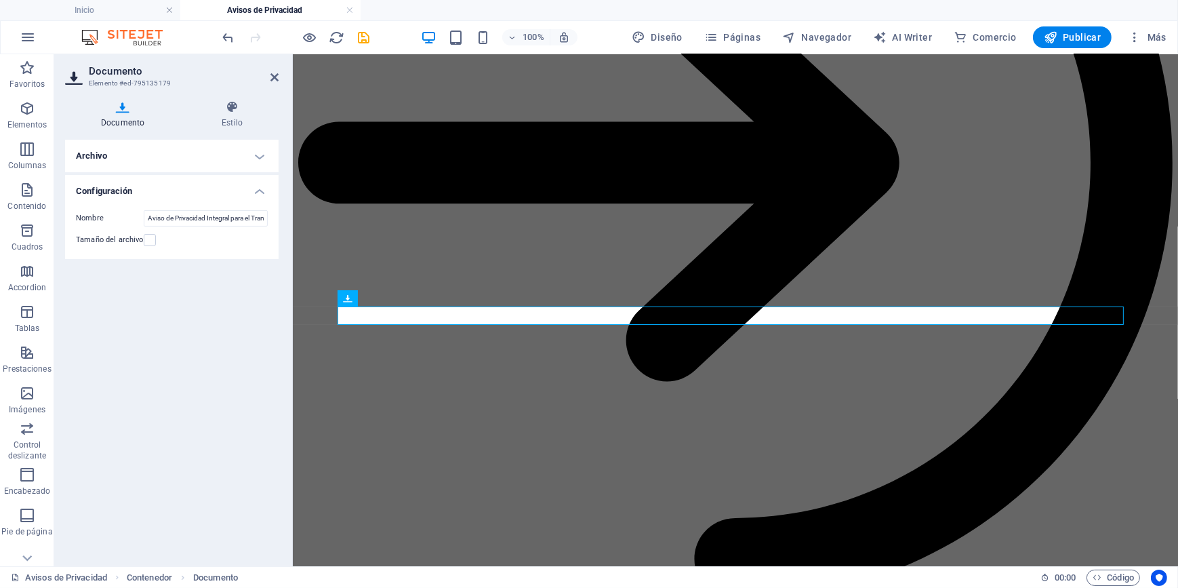
click at [193, 158] on h4 "Archivo" at bounding box center [172, 156] width 214 height 33
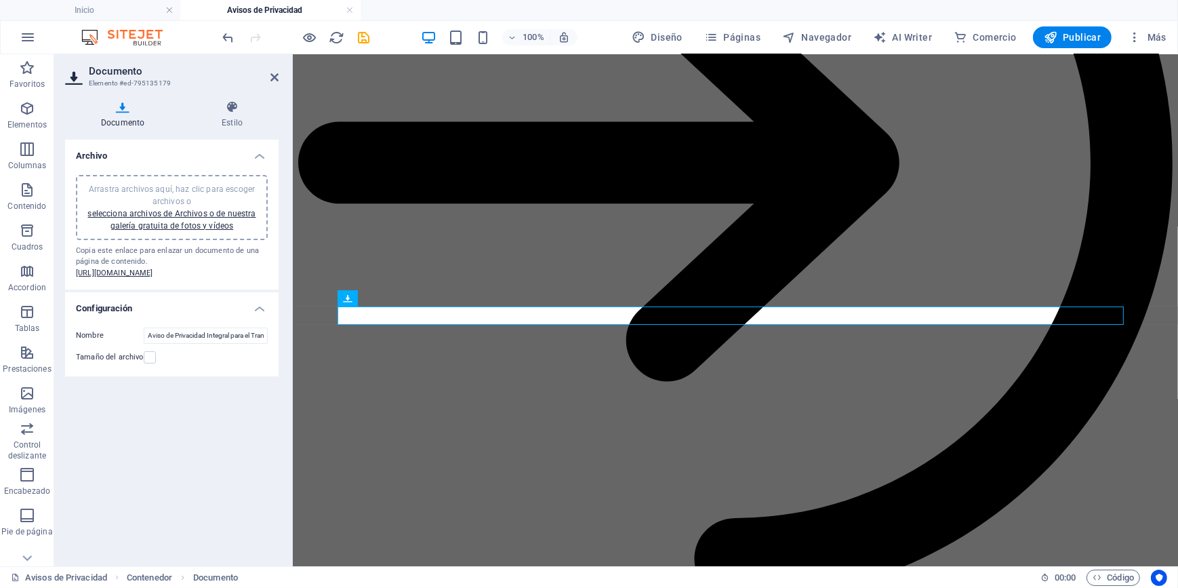
click at [178, 194] on div "Arrastra archivos aquí, haz clic para escoger archivos o selecciona archivos de…" at bounding box center [172, 207] width 176 height 49
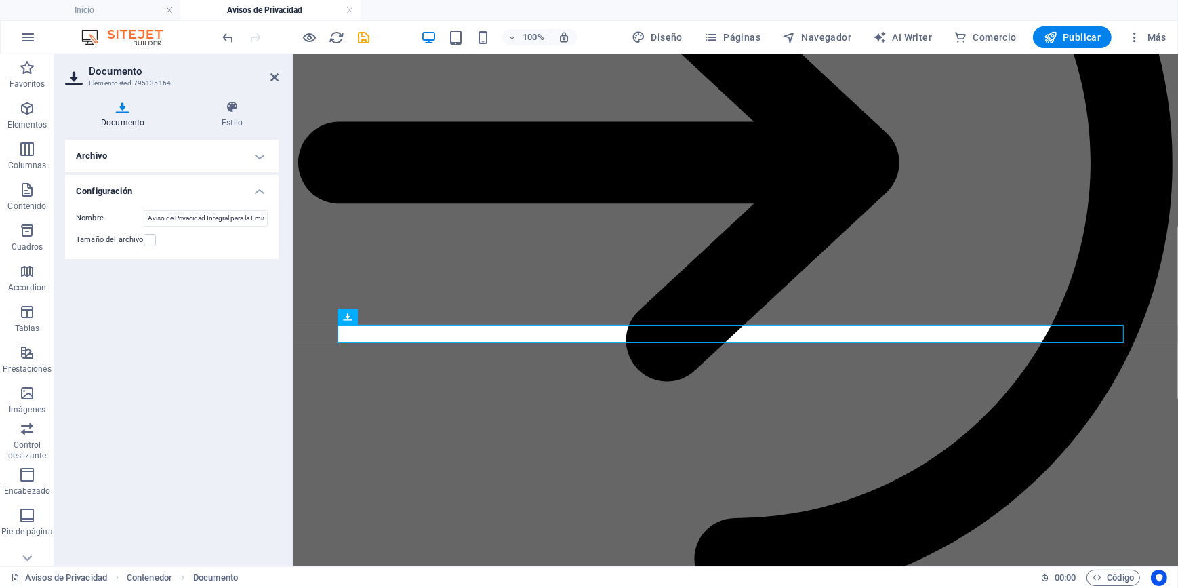
click at [172, 150] on h4 "Archivo" at bounding box center [172, 156] width 214 height 33
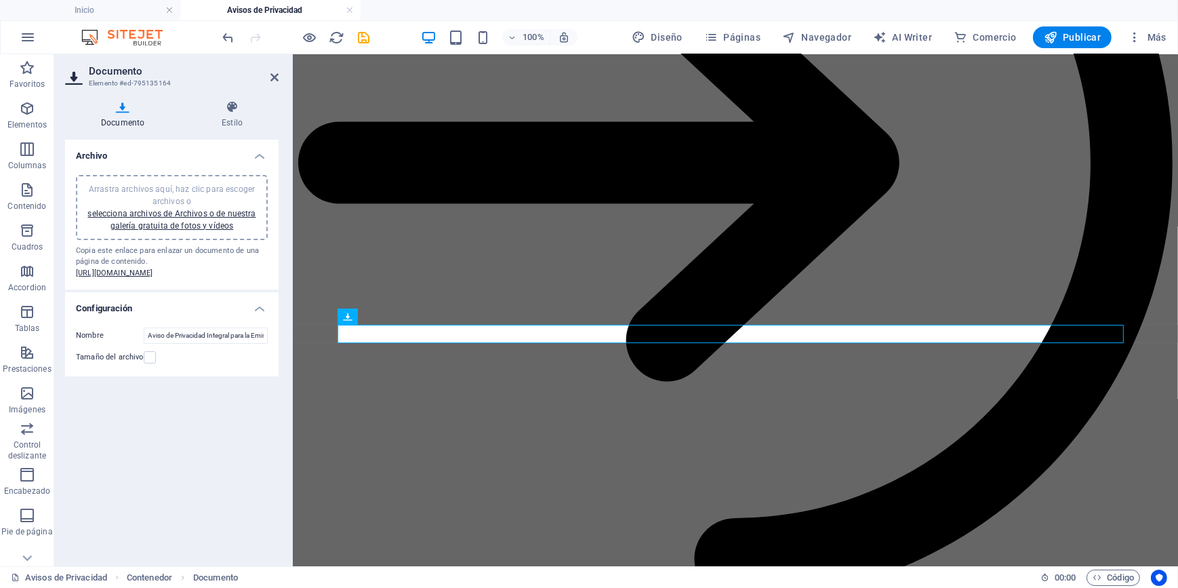
click at [167, 194] on div "Arrastra archivos aquí, haz clic para escoger archivos o selecciona archivos de…" at bounding box center [172, 207] width 176 height 49
click at [161, 186] on span "Arrastra archivos aquí, haz clic para escoger archivos o selecciona archivos de…" at bounding box center [171, 207] width 168 height 46
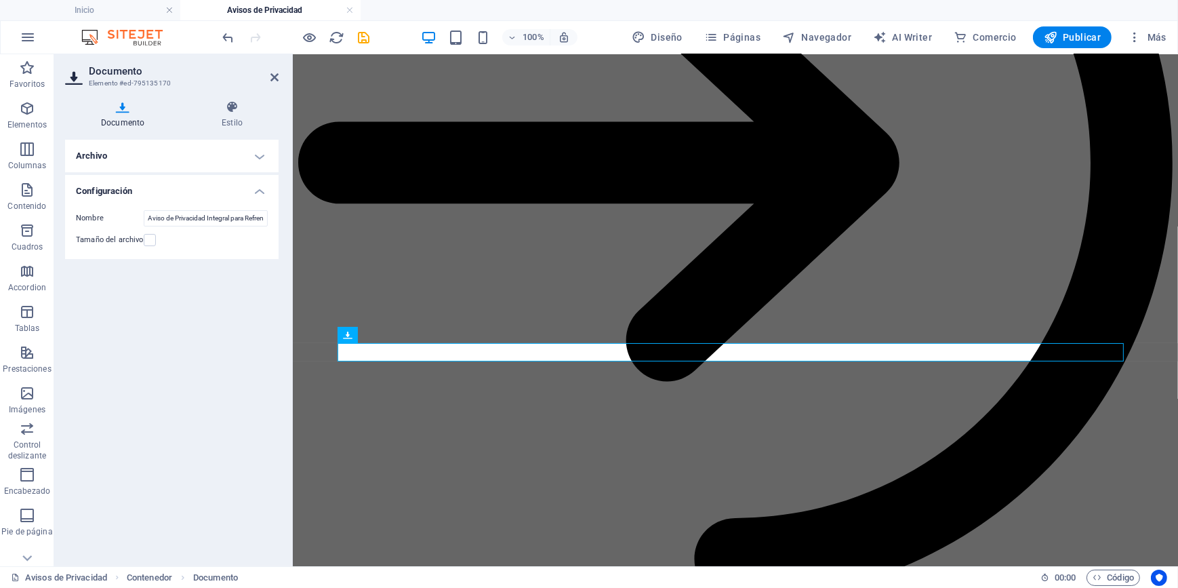
click at [209, 155] on h4 "Archivo" at bounding box center [172, 156] width 214 height 33
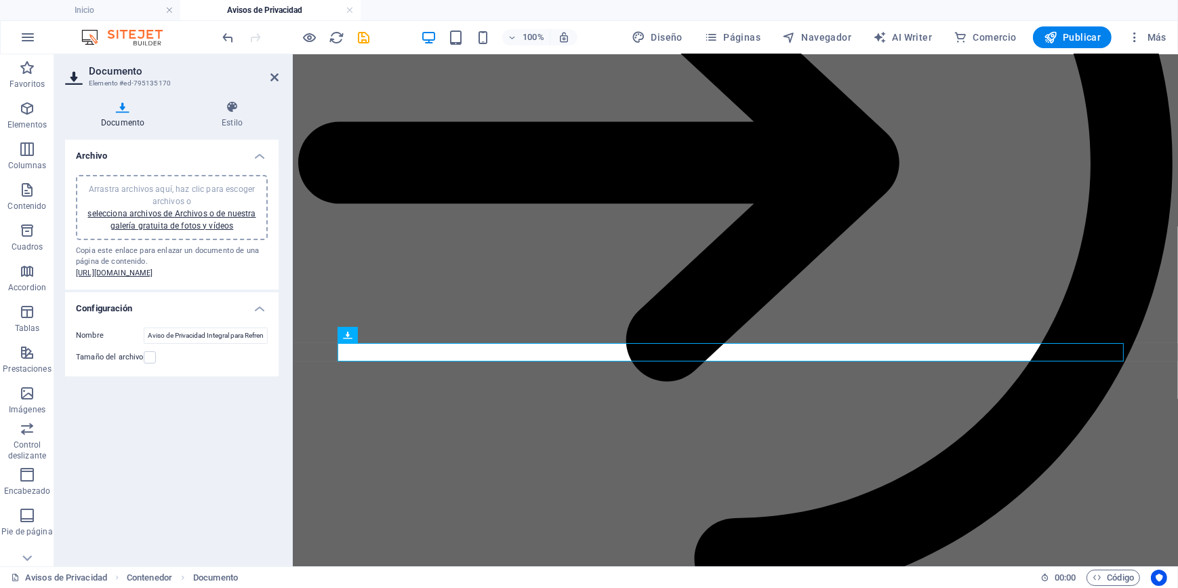
click at [171, 190] on span "Arrastra archivos aquí, haz clic para escoger archivos o selecciona archivos de…" at bounding box center [171, 207] width 168 height 46
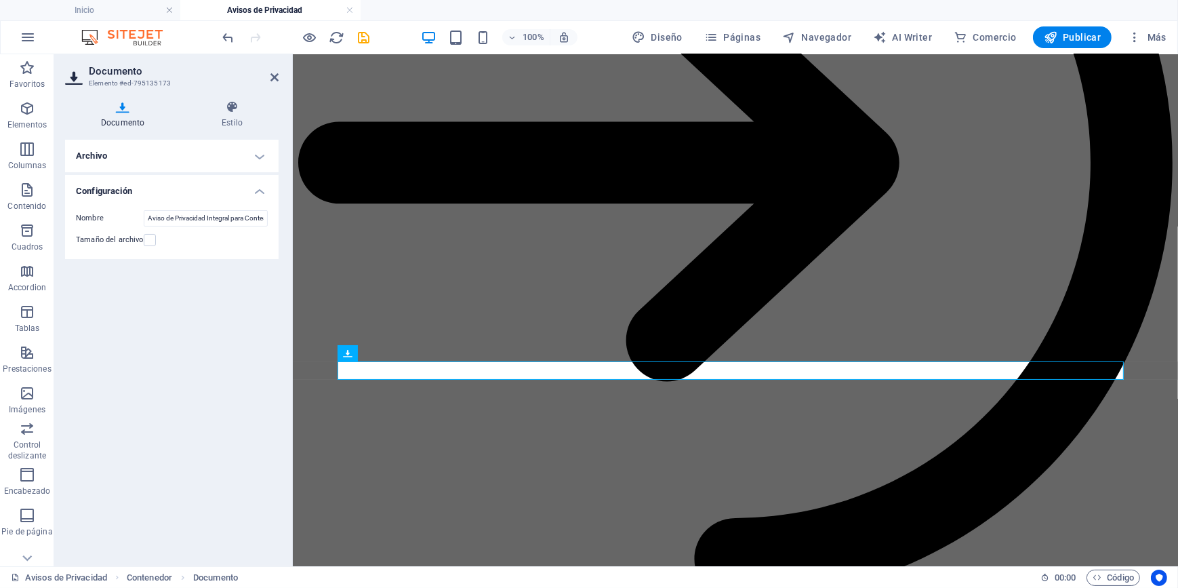
click at [147, 155] on h4 "Archivo" at bounding box center [172, 156] width 214 height 33
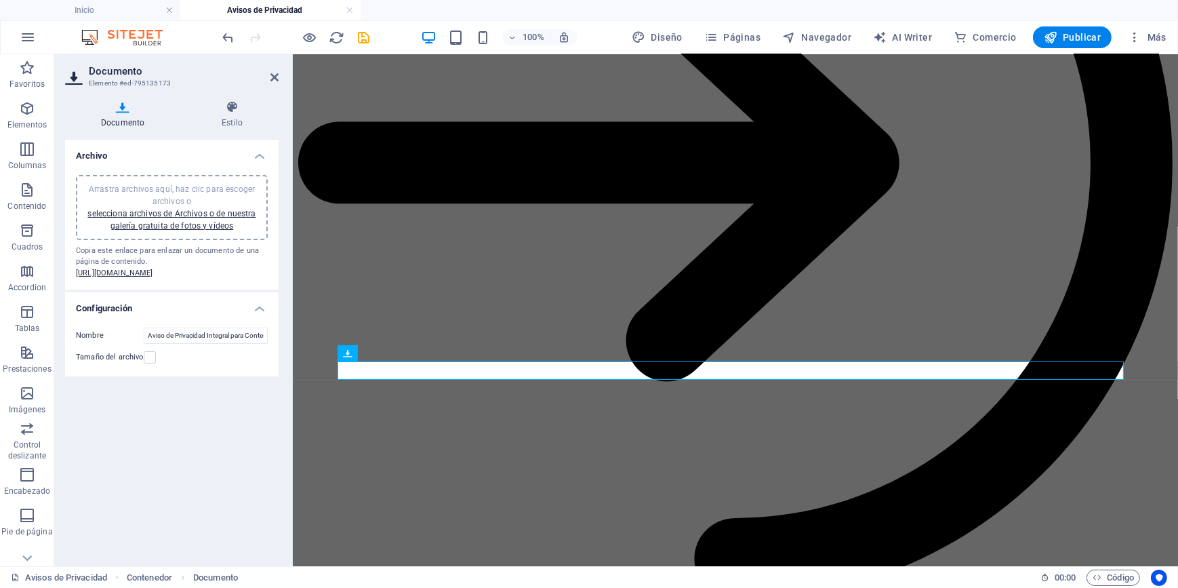
click at [163, 191] on span "Arrastra archivos aquí, haz clic para escoger archivos o selecciona archivos de…" at bounding box center [171, 207] width 168 height 46
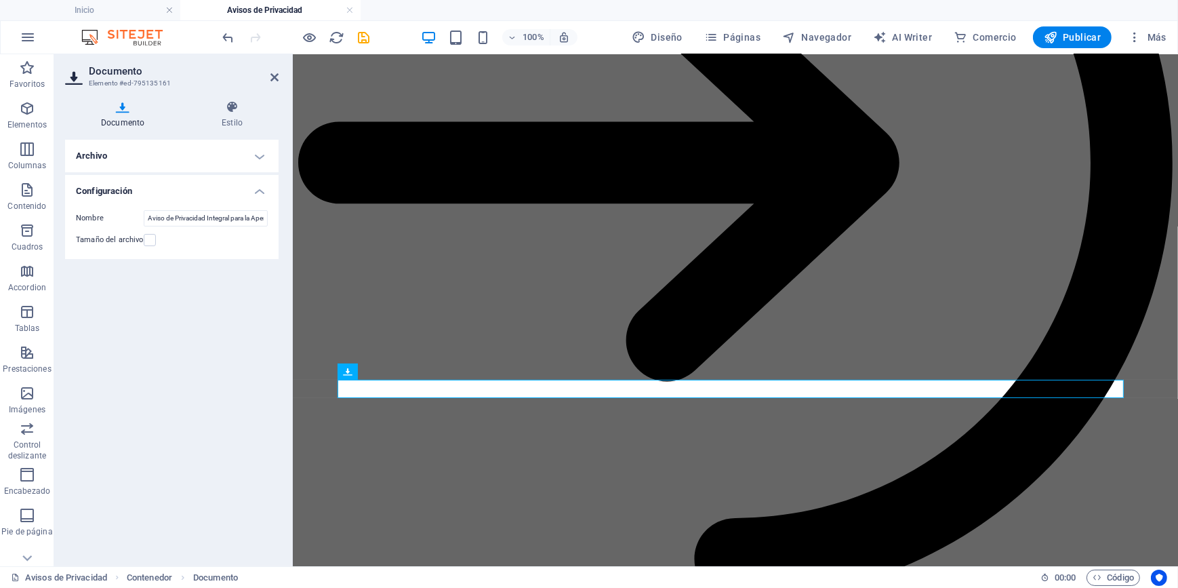
click at [179, 155] on h4 "Archivo" at bounding box center [172, 156] width 214 height 33
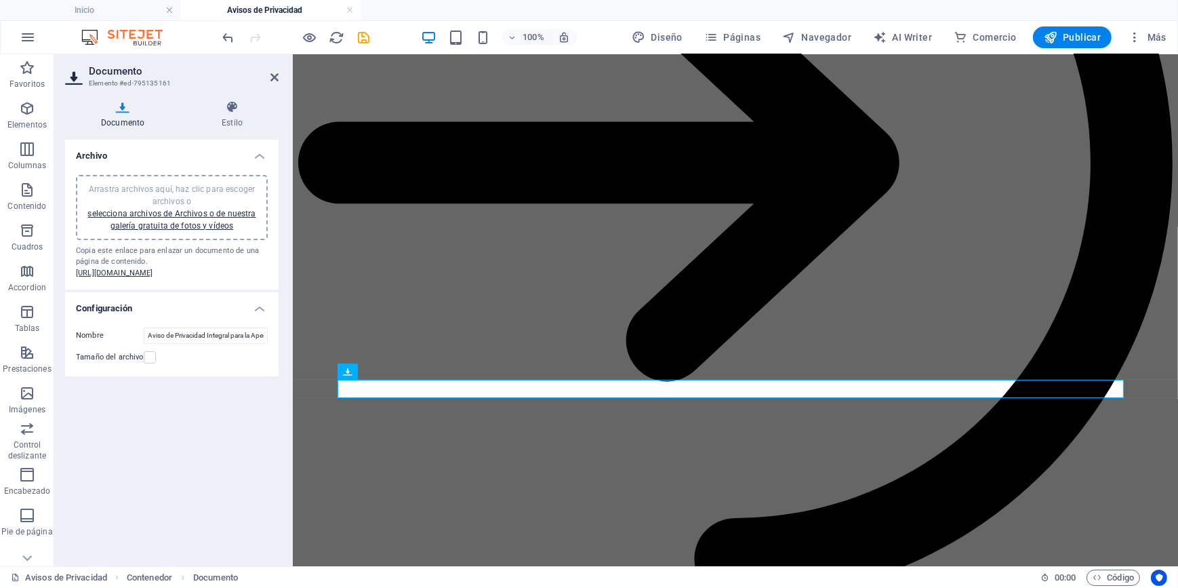
click at [169, 193] on div "Arrastra archivos aquí, haz clic para escoger archivos o selecciona archivos de…" at bounding box center [172, 207] width 176 height 49
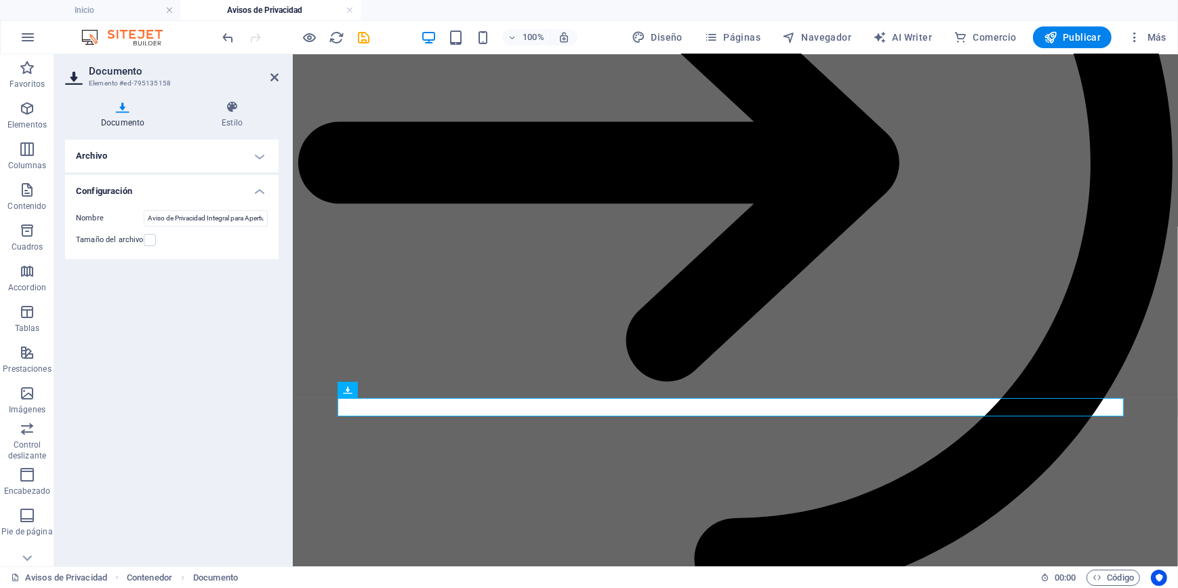
click at [166, 155] on h4 "Archivo" at bounding box center [172, 156] width 214 height 33
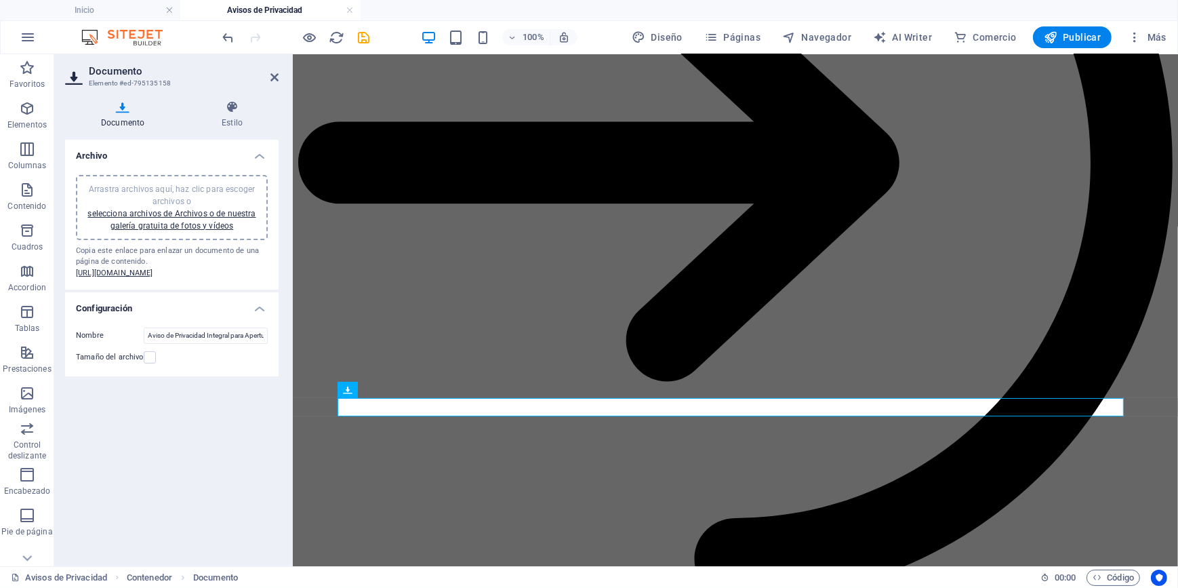
click at [158, 191] on span "Arrastra archivos aquí, haz clic para escoger archivos o selecciona archivos de…" at bounding box center [171, 207] width 168 height 46
click at [191, 181] on div "Arrastra archivos aquí, haz clic para escoger archivos o selecciona archivos de…" at bounding box center [172, 207] width 192 height 65
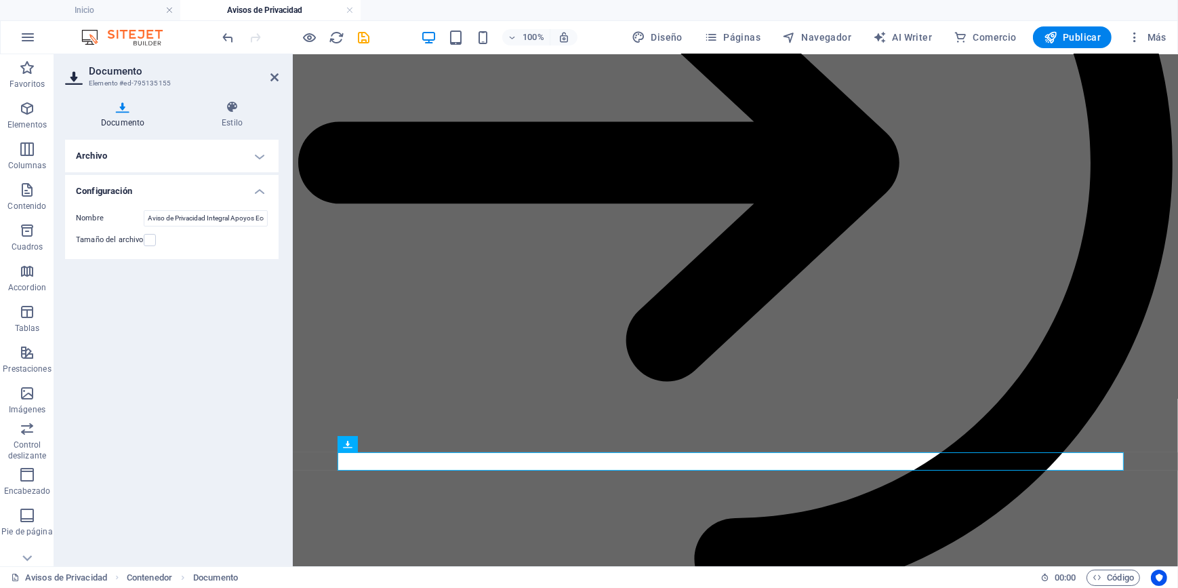
click at [201, 155] on h4 "Archivo" at bounding box center [172, 156] width 214 height 33
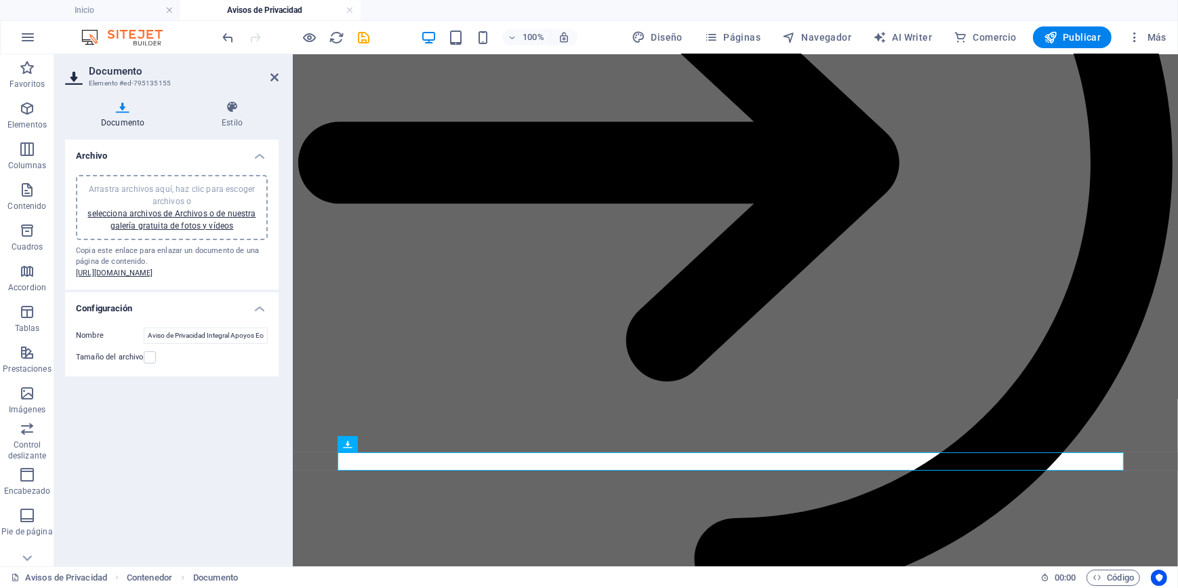
click at [163, 190] on span "Arrastra archivos aquí, haz clic para escoger archivos o selecciona archivos de…" at bounding box center [171, 207] width 168 height 46
click at [275, 79] on icon at bounding box center [274, 77] width 8 height 11
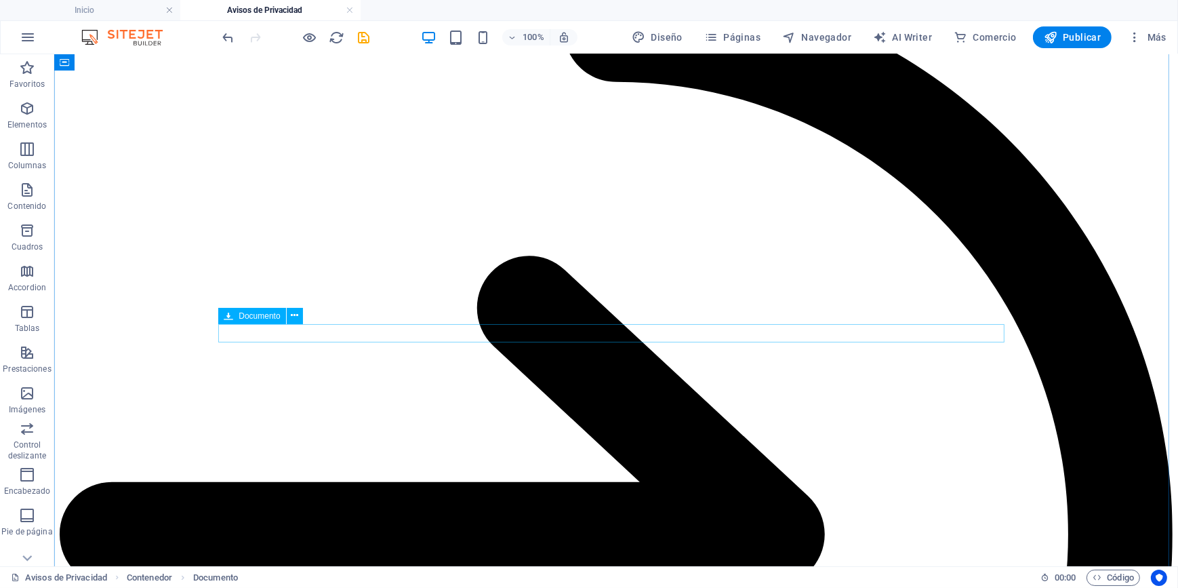
scroll to position [1787, 0]
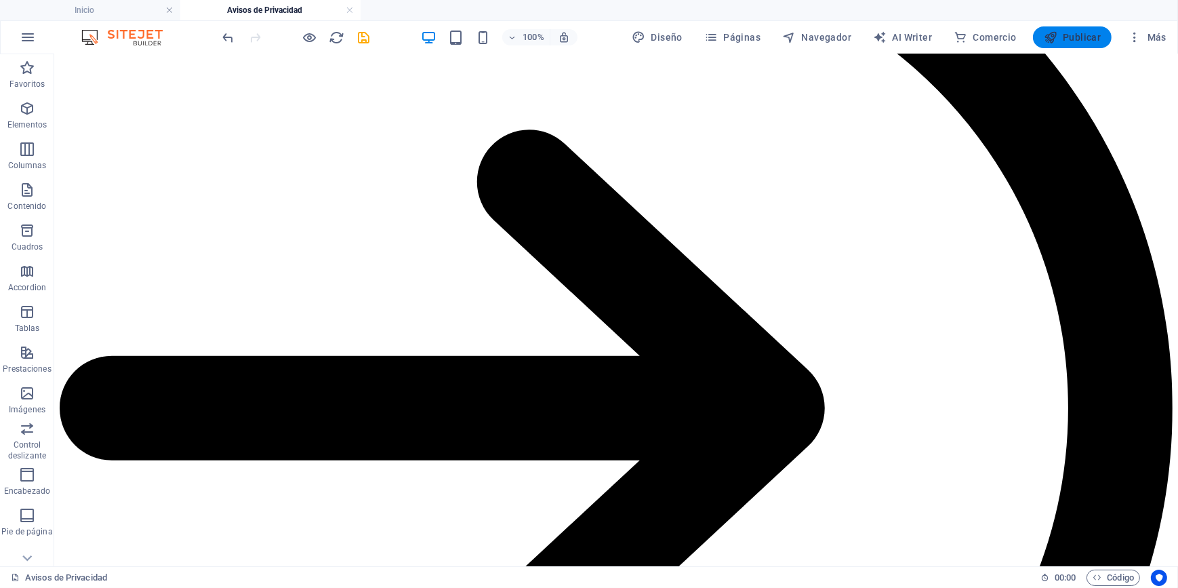
click at [1081, 39] on span "Publicar" at bounding box center [1073, 38] width 58 height 14
